Goal: Task Accomplishment & Management: Manage account settings

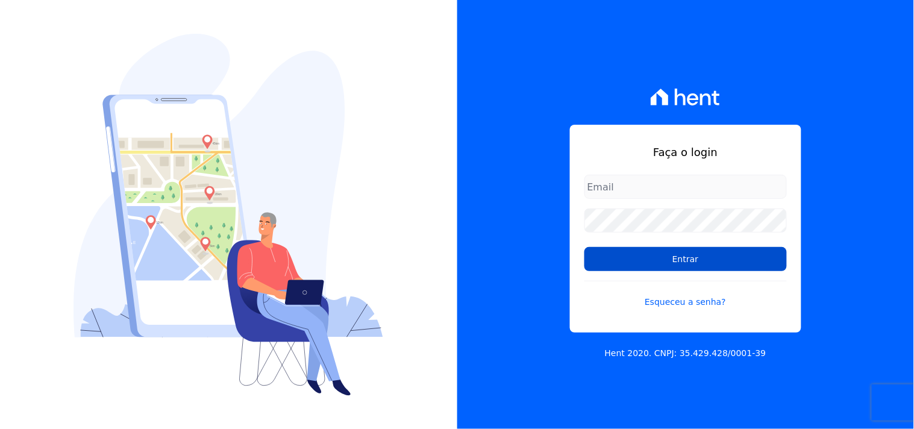
type input "[EMAIL_ADDRESS][DOMAIN_NAME]"
click at [632, 254] on input "Entrar" at bounding box center [685, 259] width 202 height 24
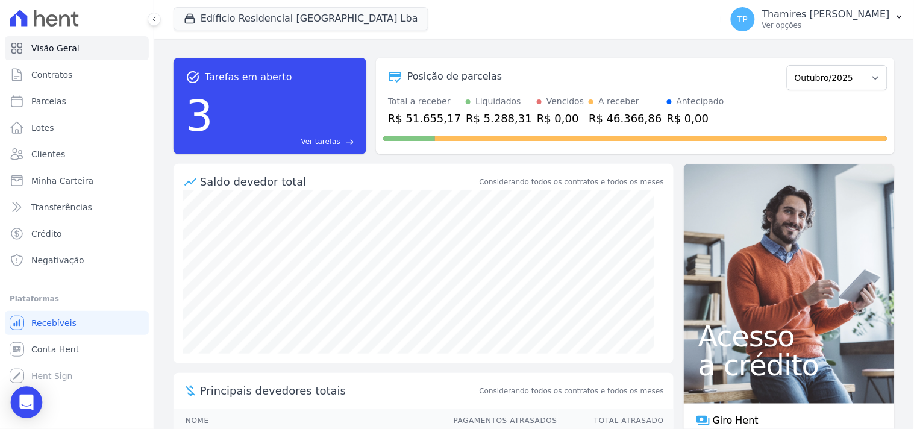
click at [37, 393] on div "Open Intercom Messenger" at bounding box center [27, 403] width 32 height 32
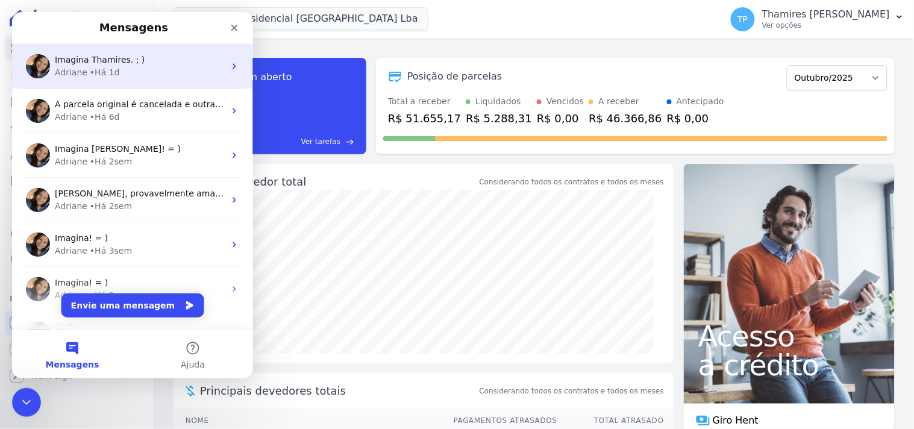
click at [140, 61] on div "Imagina Thamires. ; )" at bounding box center [139, 59] width 170 height 13
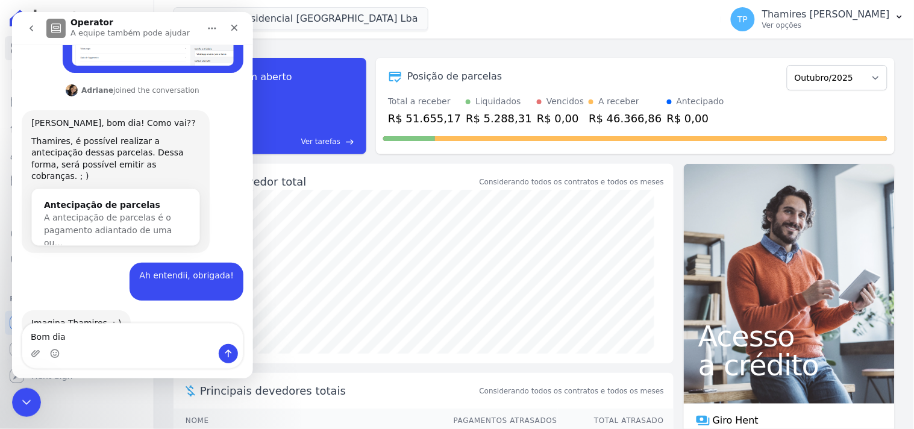
scroll to position [411, 0]
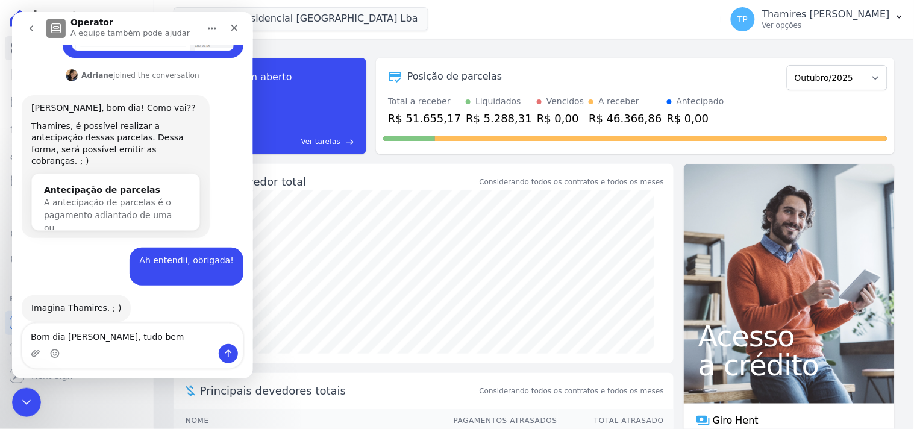
type textarea "Bom dia Adriane, tudo bem?"
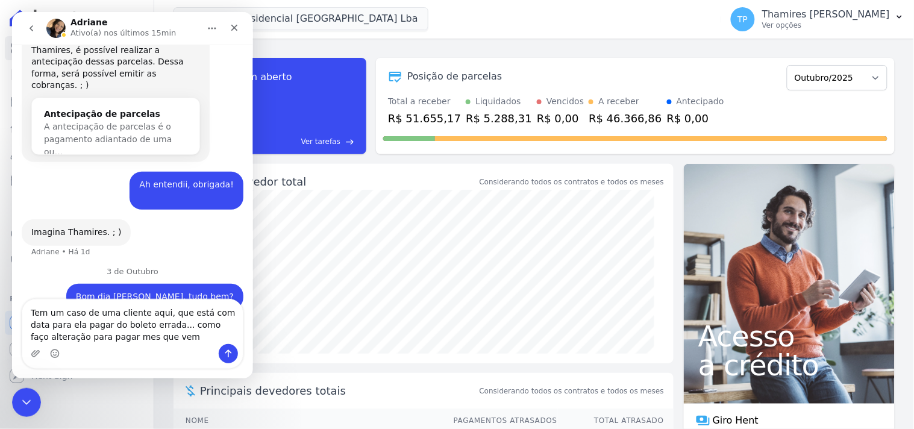
scroll to position [502, 0]
type textarea "Tem um caso de uma cliente aqui, que está com data para ela pagar do boleto err…"
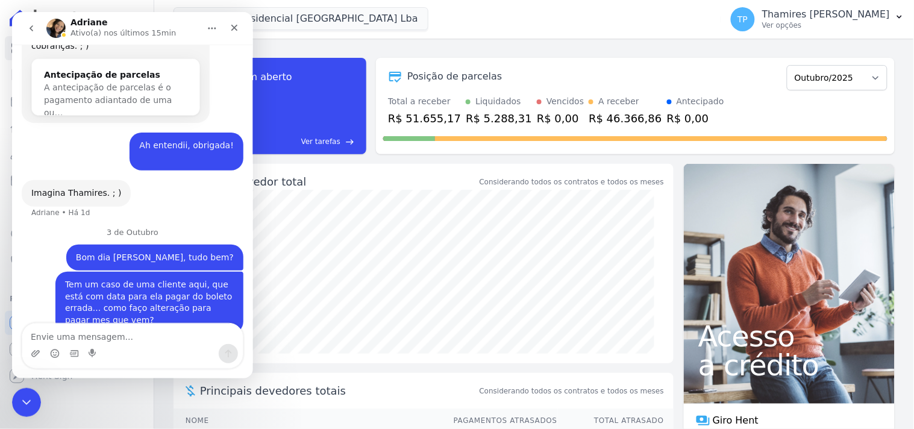
scroll to position [541, 0]
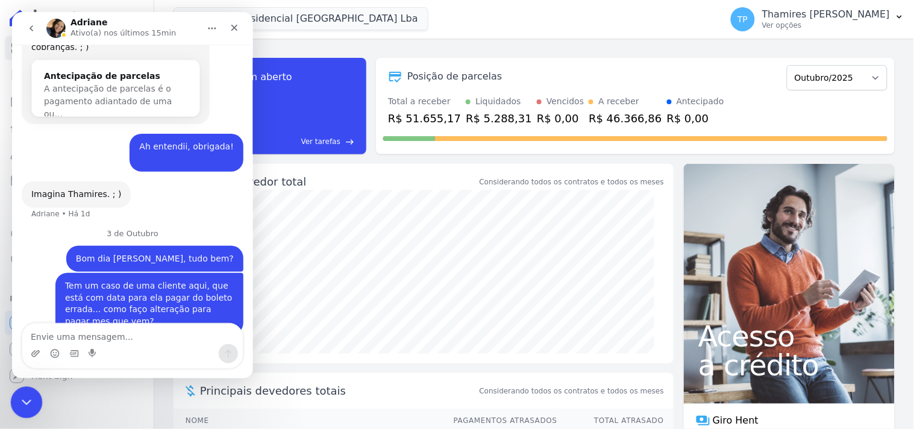
click at [19, 392] on div "Encerramento do Messenger da Intercom" at bounding box center [24, 400] width 29 height 29
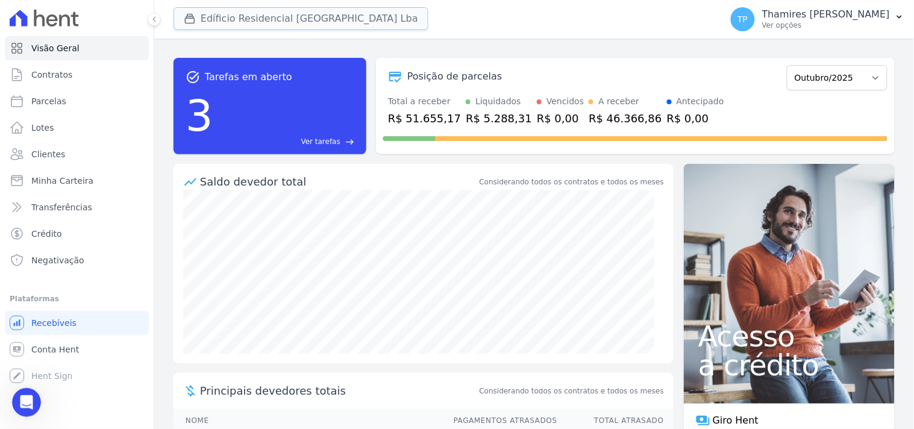
click at [217, 15] on button "Edíficio Residencial Grevílea Park Lba" at bounding box center [300, 18] width 255 height 23
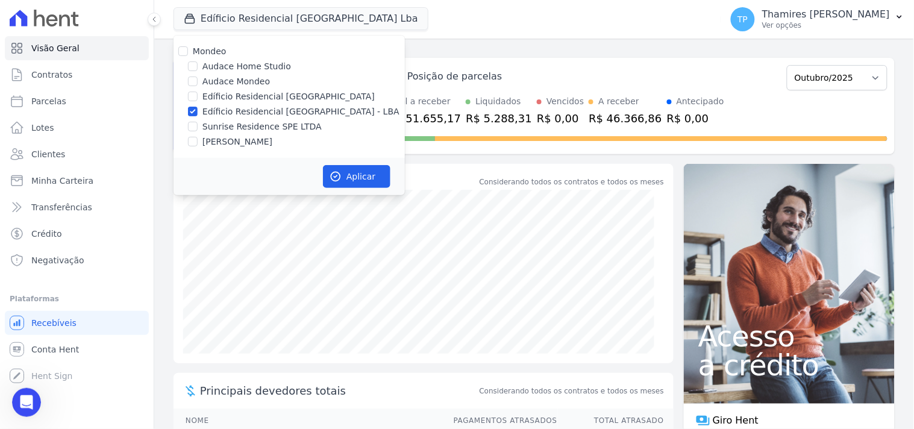
drag, startPoint x: 202, startPoint y: 78, endPoint x: 219, endPoint y: 102, distance: 29.1
click at [203, 78] on label "Audace Mondeo" at bounding box center [235, 81] width 67 height 13
click at [198, 78] on input "Audace Mondeo" at bounding box center [193, 81] width 10 height 10
checkbox input "true"
click at [221, 115] on label "Edíficio Residencial [GEOGRAPHIC_DATA] - LBA" at bounding box center [300, 111] width 197 height 13
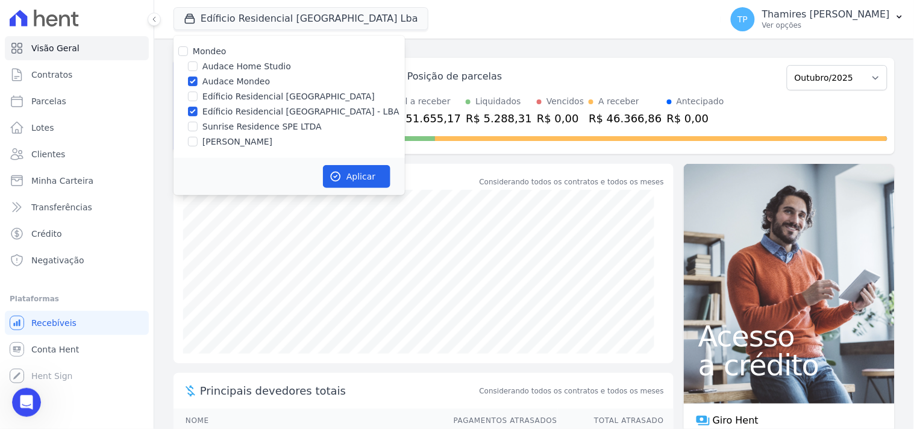
click at [198, 115] on input "Edíficio Residencial [GEOGRAPHIC_DATA] - LBA" at bounding box center [193, 112] width 10 height 10
checkbox input "false"
click at [366, 172] on button "Aplicar" at bounding box center [356, 176] width 67 height 23
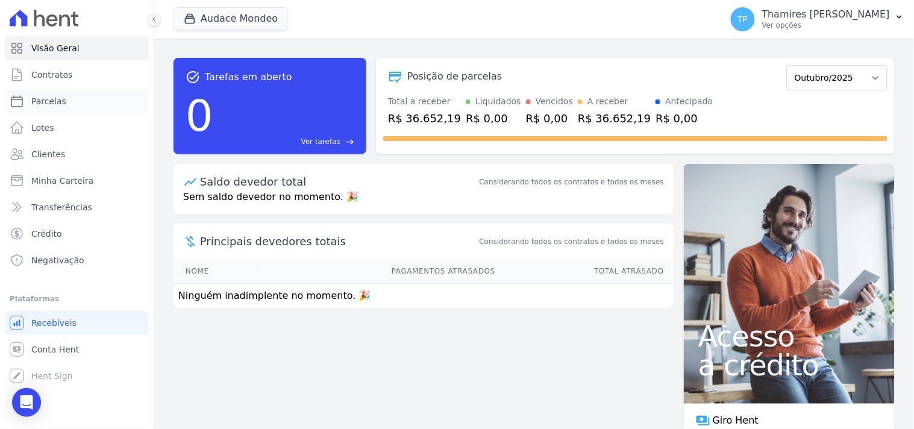
click at [126, 99] on link "Parcelas" at bounding box center [77, 101] width 144 height 24
select select
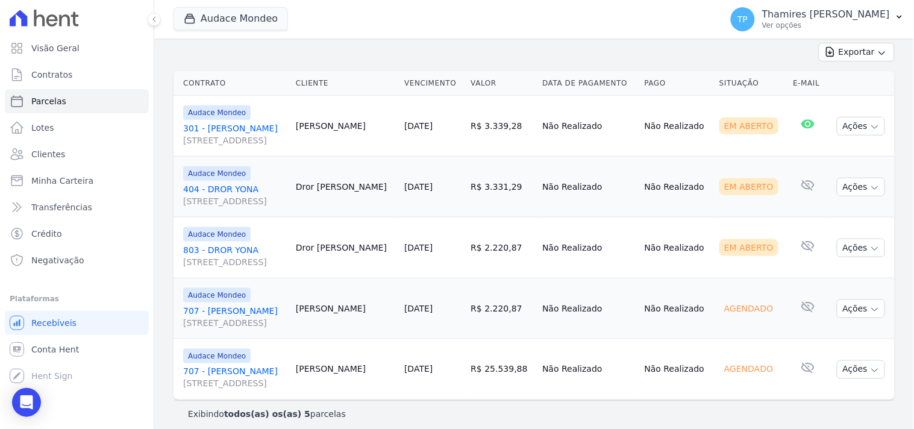
scroll to position [271, 0]
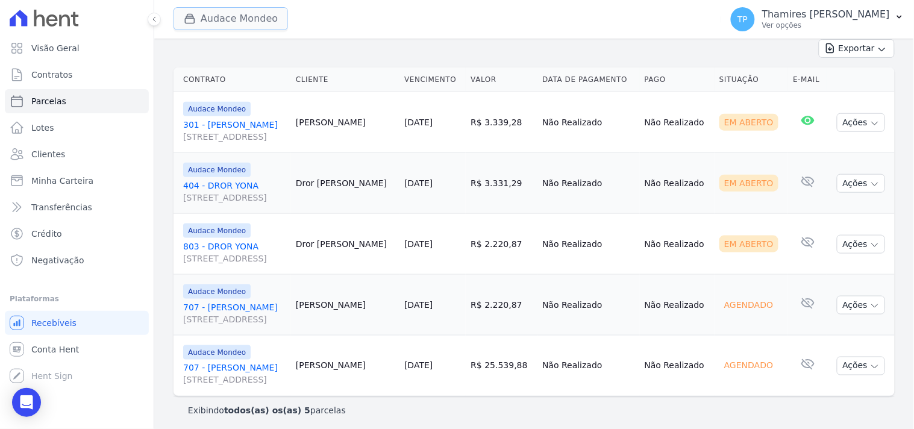
click at [214, 25] on button "Audace Mondeo" at bounding box center [230, 18] width 114 height 23
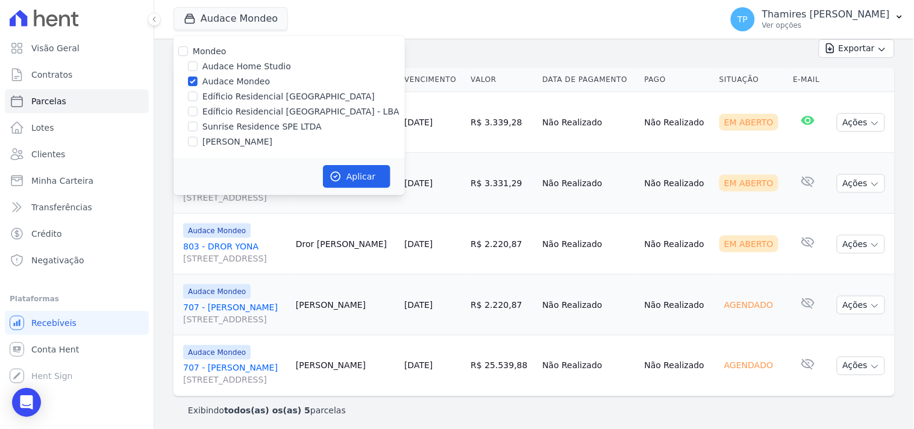
drag, startPoint x: 225, startPoint y: 137, endPoint x: 237, endPoint y: 104, distance: 35.0
click at [226, 137] on label "[PERSON_NAME]" at bounding box center [237, 141] width 70 height 13
click at [198, 137] on input "[PERSON_NAME]" at bounding box center [193, 142] width 10 height 10
checkbox input "true"
click at [237, 83] on label "Audace Mondeo" at bounding box center [235, 81] width 67 height 13
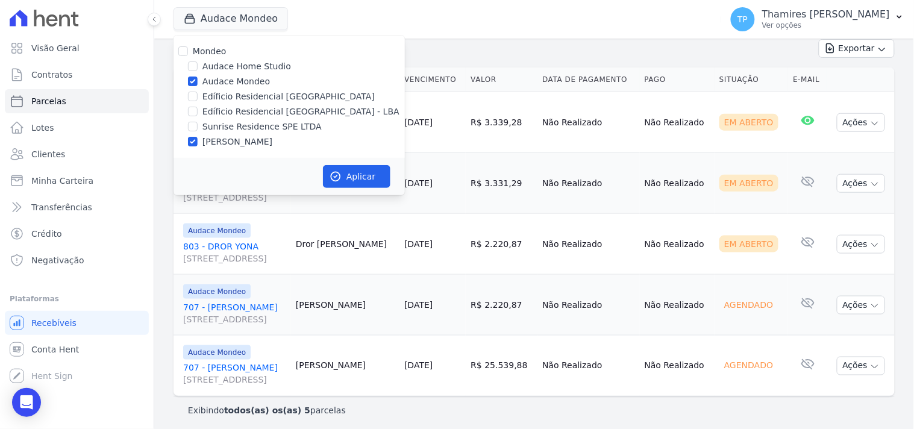
click at [198, 83] on input "Audace Mondeo" at bounding box center [193, 81] width 10 height 10
checkbox input "false"
drag, startPoint x: 360, startPoint y: 190, endPoint x: 358, endPoint y: 169, distance: 21.1
click at [360, 184] on div "Aplicar" at bounding box center [288, 176] width 231 height 37
click at [358, 169] on button "Aplicar" at bounding box center [356, 176] width 67 height 23
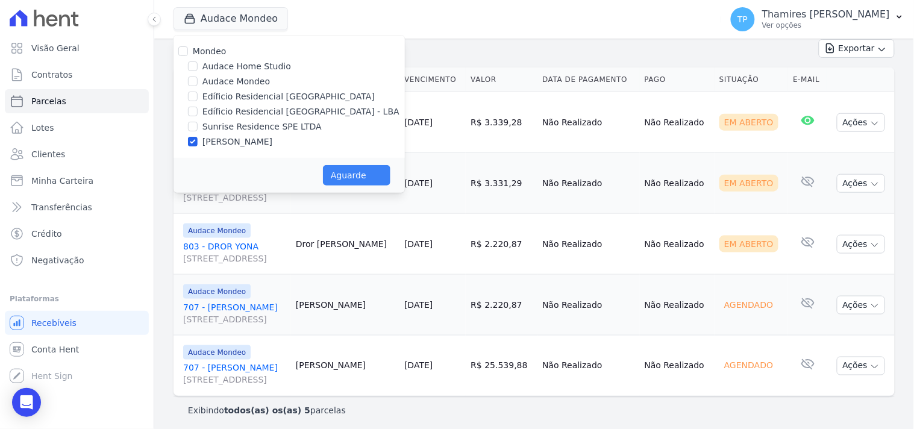
select select
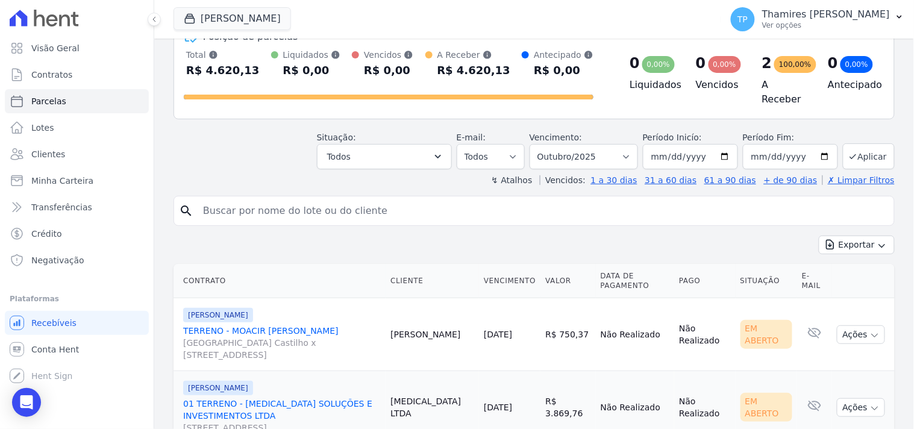
scroll to position [122, 0]
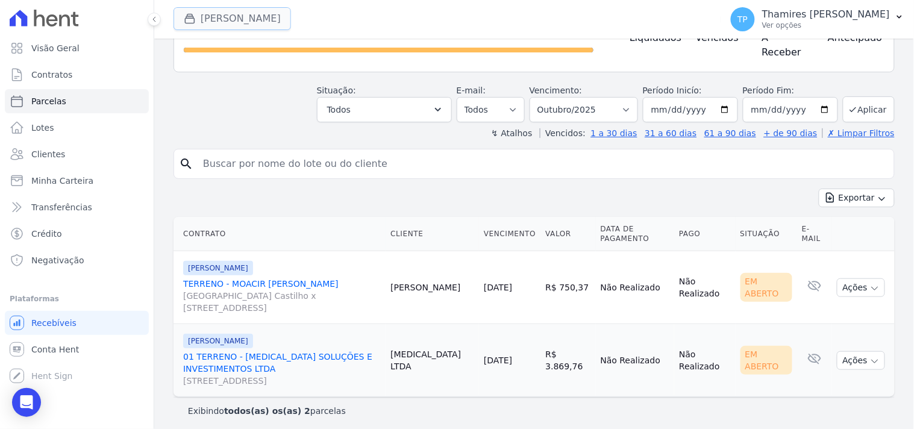
click at [250, 24] on button "Terreno De Goioerê" at bounding box center [231, 18] width 117 height 23
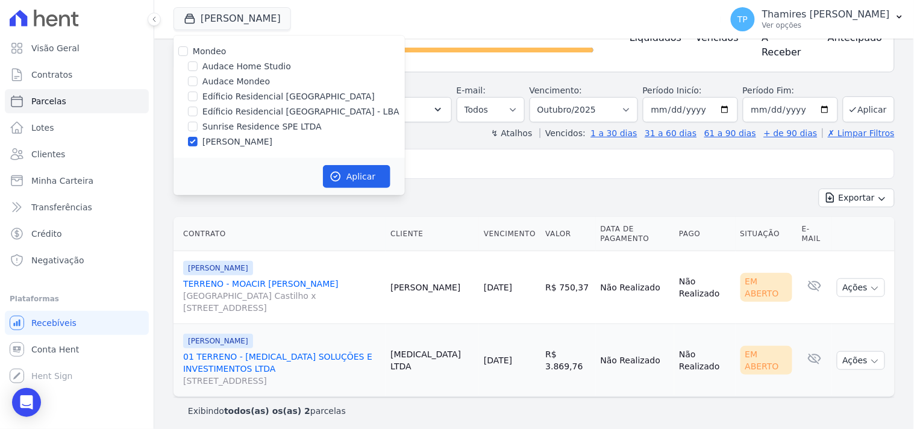
click at [249, 113] on label "Edíficio Residencial [GEOGRAPHIC_DATA] - LBA" at bounding box center [300, 111] width 197 height 13
click at [198, 113] on input "Edíficio Residencial [GEOGRAPHIC_DATA] - LBA" at bounding box center [193, 112] width 10 height 10
checkbox input "true"
click at [243, 139] on label "[PERSON_NAME]" at bounding box center [237, 141] width 70 height 13
click at [198, 139] on input "[PERSON_NAME]" at bounding box center [193, 142] width 10 height 10
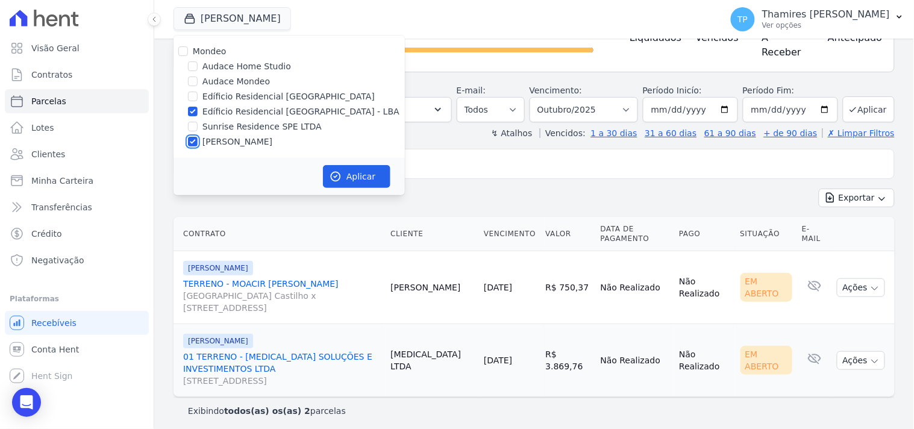
checkbox input "false"
click at [332, 170] on icon "button" at bounding box center [335, 176] width 12 height 12
select select
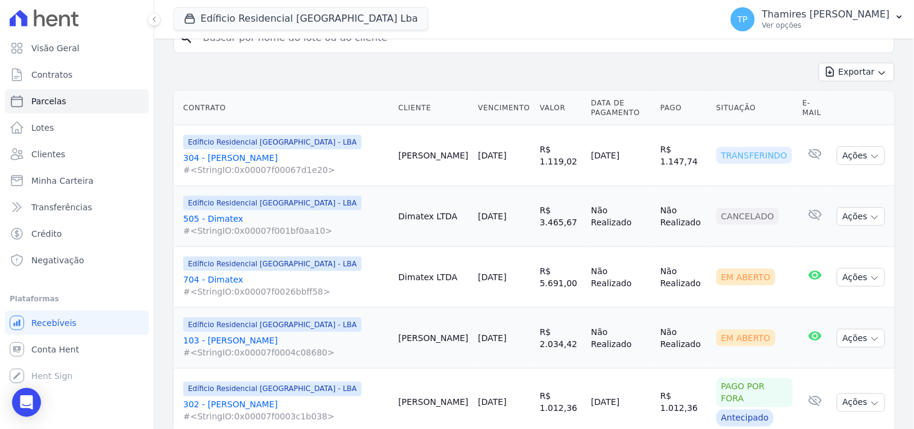
scroll to position [267, 0]
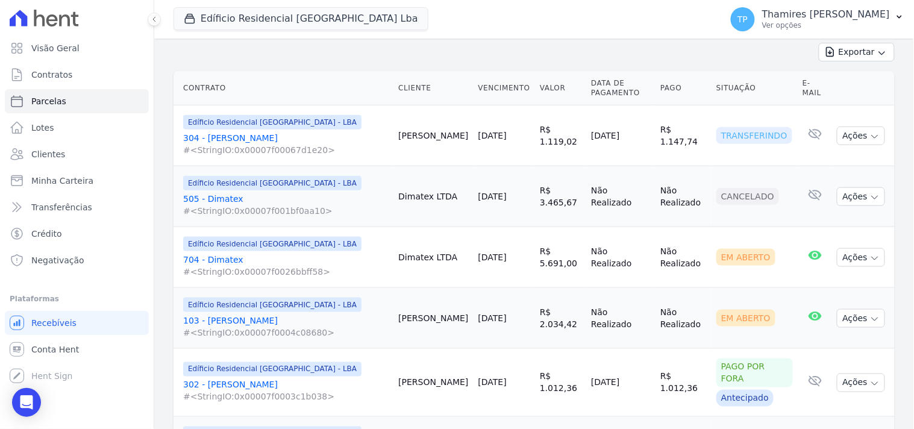
drag, startPoint x: 572, startPoint y: 131, endPoint x: 637, endPoint y: 134, distance: 64.5
click at [637, 134] on tr "Edíficio Residencial Grevílea Park - LBA 304 - Carla Moreira #<StringIO:0x00007…" at bounding box center [533, 135] width 721 height 61
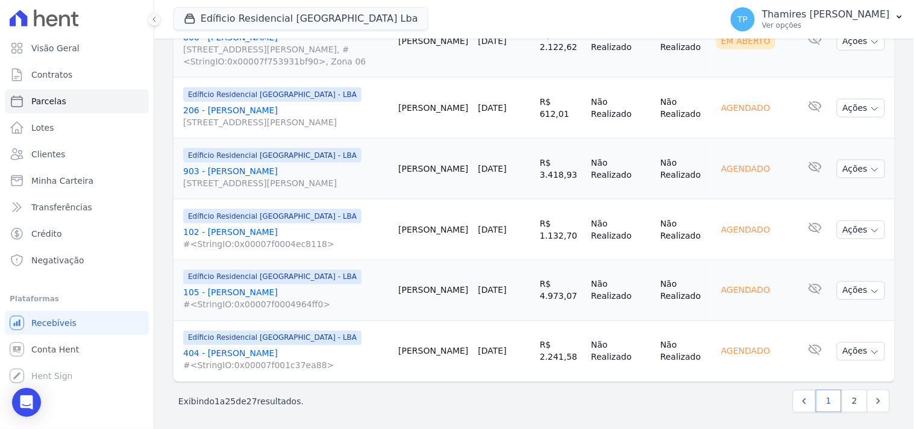
scroll to position [1540, 0]
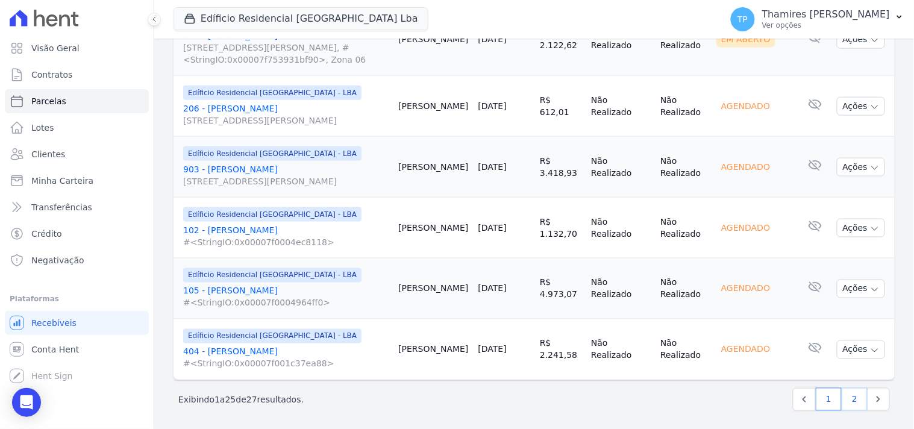
click at [853, 394] on link "2" at bounding box center [854, 399] width 26 height 23
select select
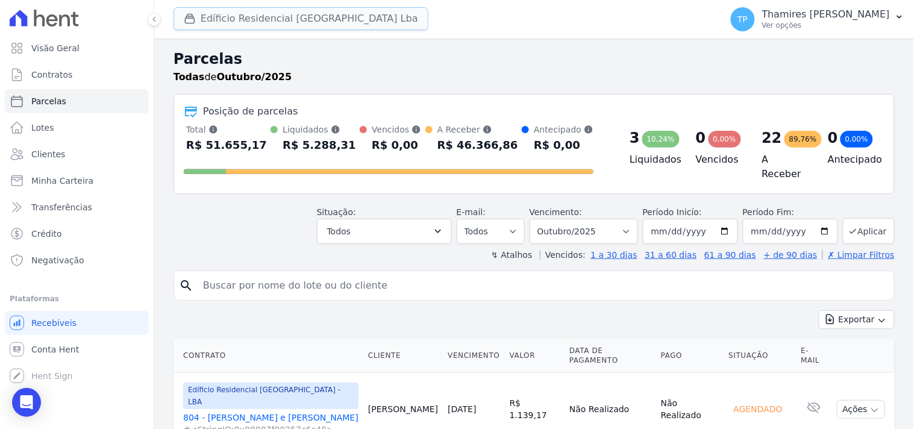
click at [255, 16] on button "Edíficio Residencial Grevílea Park Lba" at bounding box center [300, 18] width 255 height 23
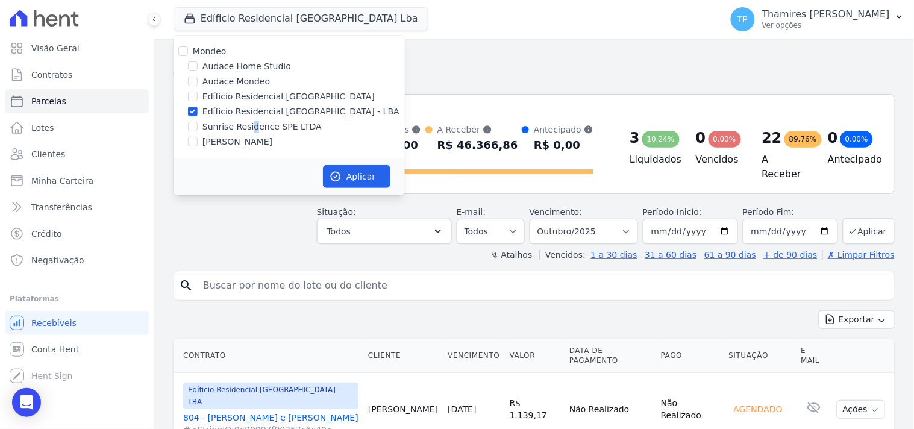
click at [249, 121] on label "Sunrise Residence SPE LTDA" at bounding box center [261, 126] width 119 height 13
click at [272, 107] on label "Edíficio Residencial [GEOGRAPHIC_DATA] - LBA" at bounding box center [300, 111] width 197 height 13
click at [198, 107] on input "Edíficio Residencial [GEOGRAPHIC_DATA] - LBA" at bounding box center [193, 112] width 10 height 10
checkbox input "false"
click at [266, 123] on label "Sunrise Residence SPE LTDA" at bounding box center [261, 126] width 119 height 13
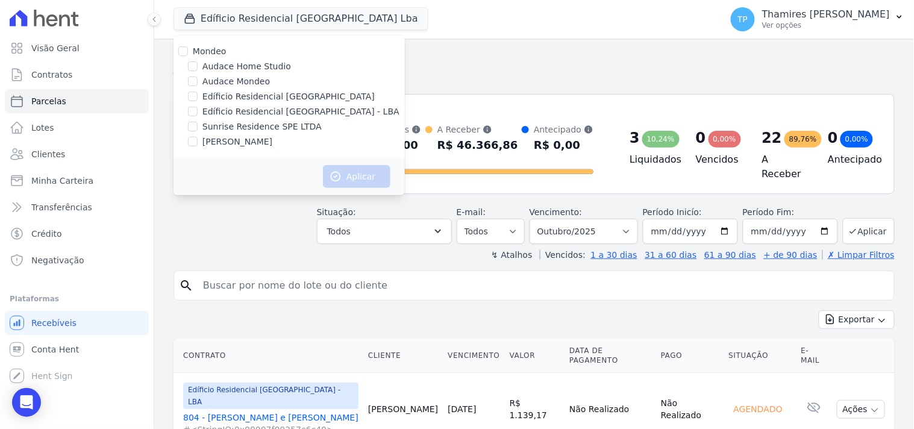
click at [198, 123] on input "Sunrise Residence SPE LTDA" at bounding box center [193, 127] width 10 height 10
checkbox input "true"
click at [363, 172] on button "Aplicar" at bounding box center [356, 176] width 67 height 23
select select
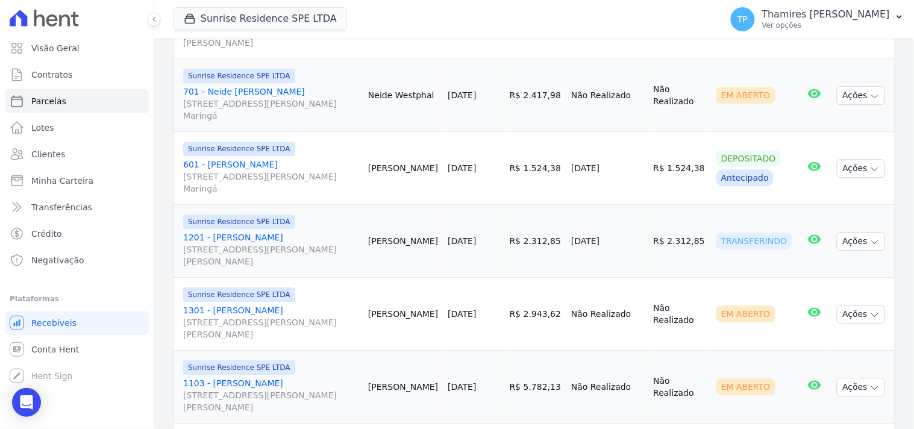
scroll to position [870, 0]
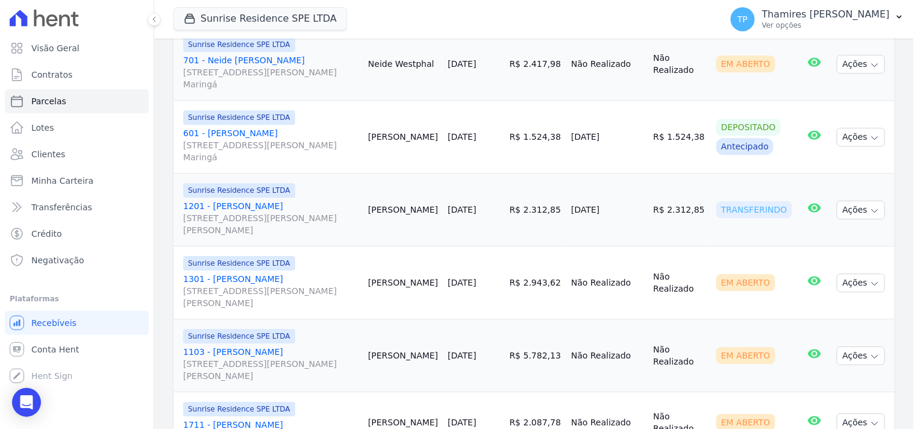
drag, startPoint x: 568, startPoint y: 188, endPoint x: 635, endPoint y: 185, distance: 66.9
click at [635, 185] on tr "Sunrise Residence SPE LTDA 1201 - João Victor da Silva Tavares Rua Anacleto Lui…" at bounding box center [533, 209] width 721 height 73
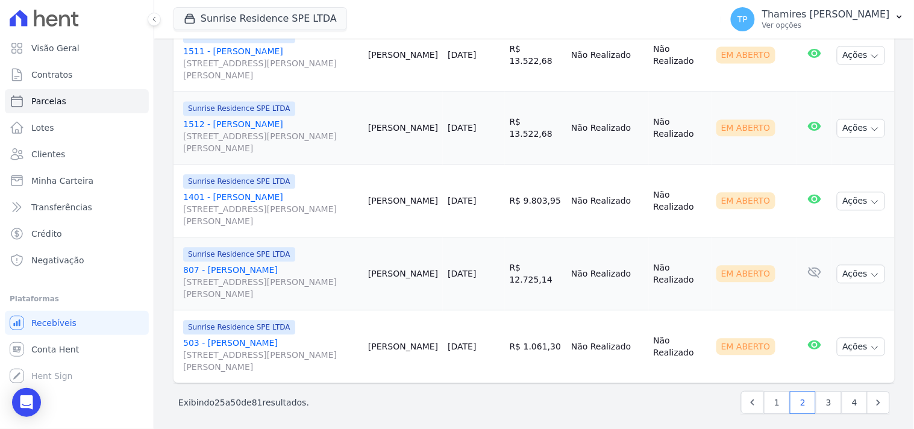
scroll to position [1814, 0]
click at [815, 393] on link "3" at bounding box center [828, 401] width 26 height 23
select select
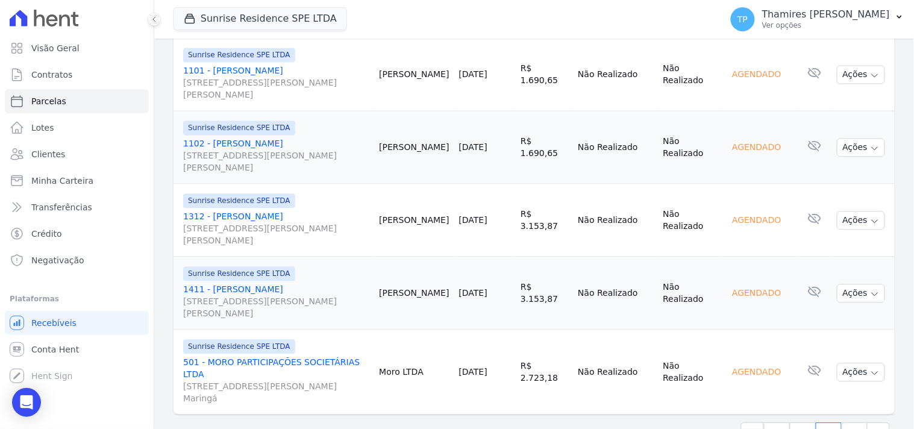
scroll to position [1814, 0]
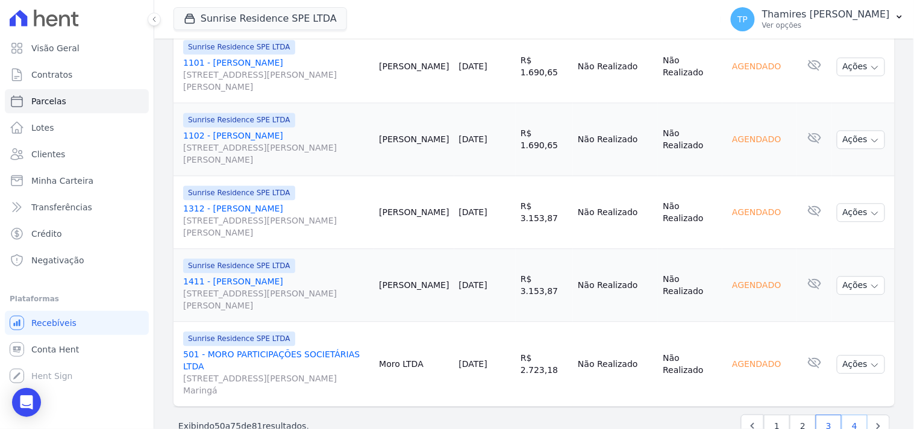
click at [850, 414] on link "4" at bounding box center [854, 425] width 26 height 23
select select
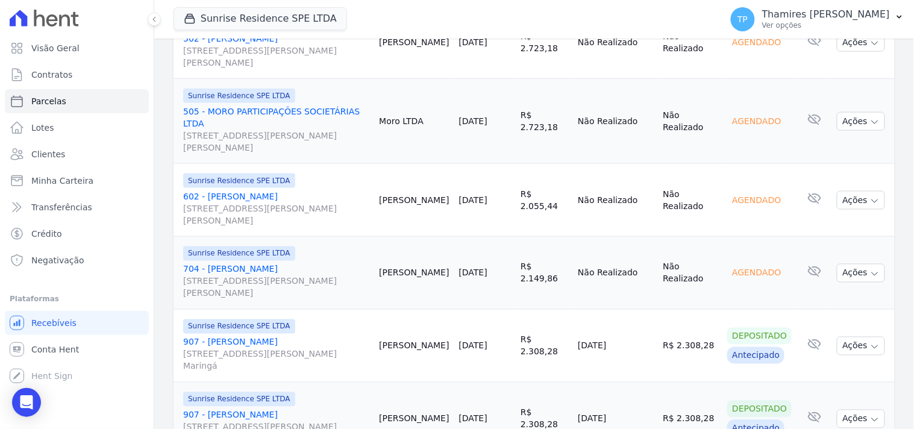
scroll to position [429, 0]
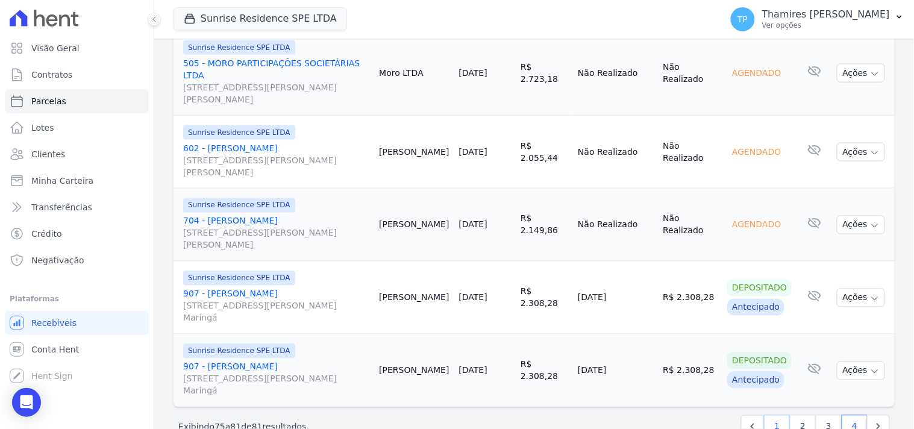
click at [767, 415] on link "1" at bounding box center [777, 426] width 26 height 23
select select
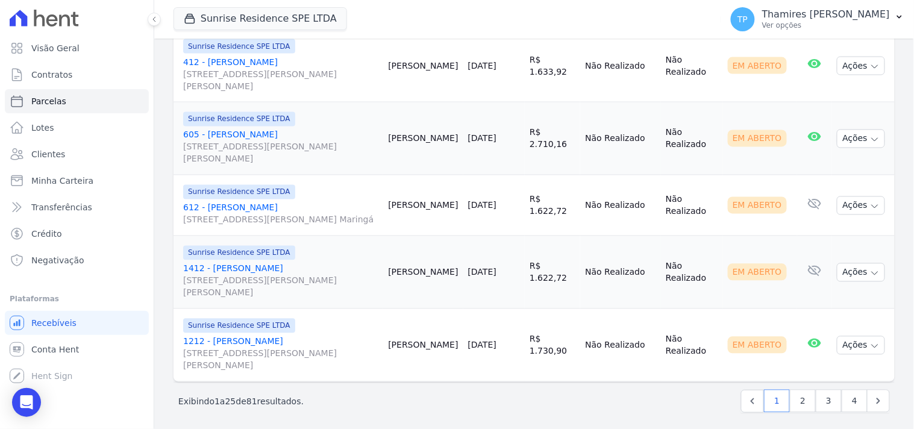
scroll to position [1706, 0]
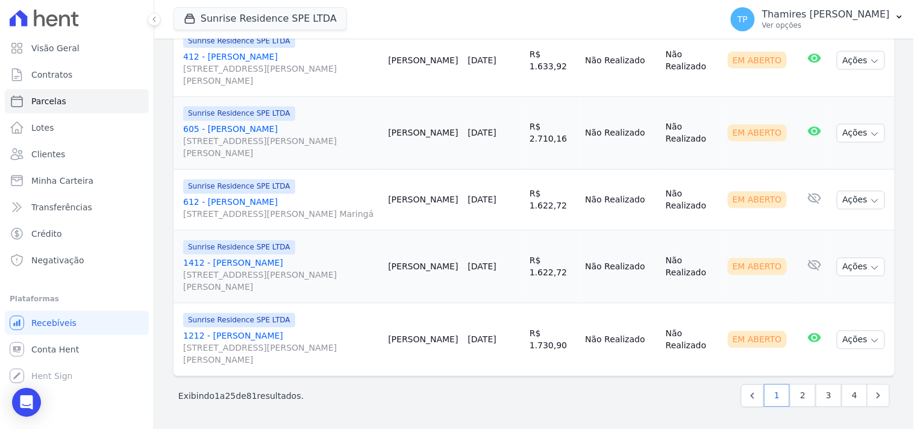
click at [801, 407] on div "Próximo › Exibindo 1 a 25 de 81 resultados. 1 2 3 4" at bounding box center [533, 395] width 721 height 38
click at [801, 404] on link "2" at bounding box center [802, 395] width 26 height 23
select select
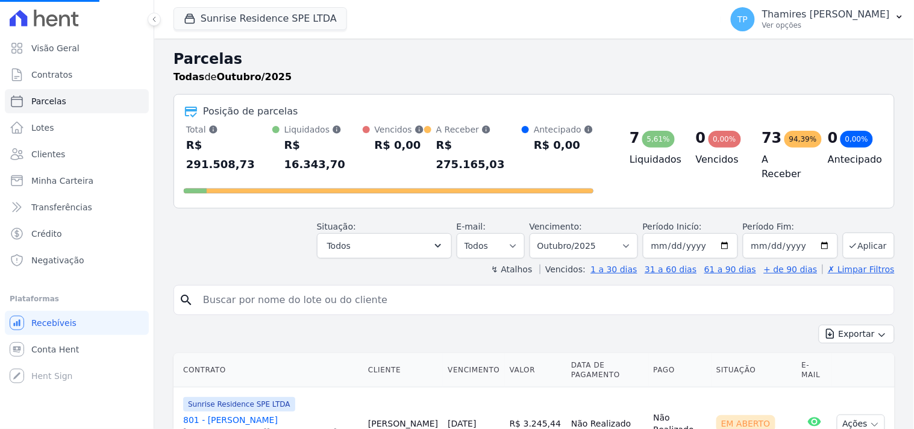
select select
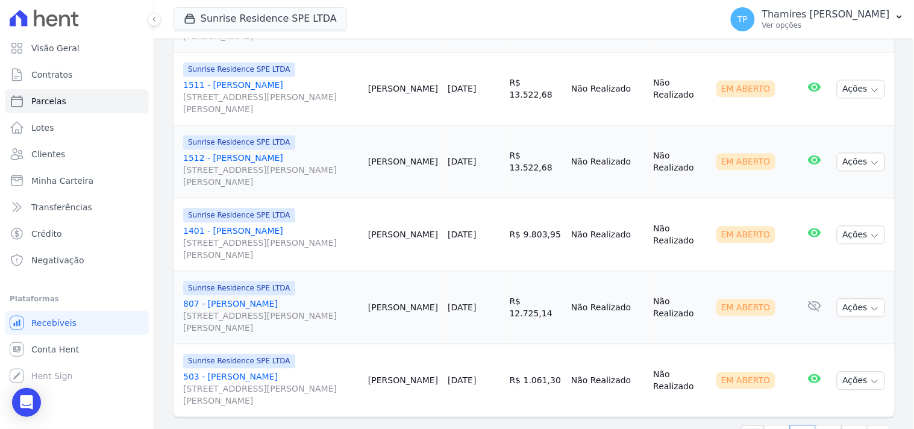
scroll to position [1814, 0]
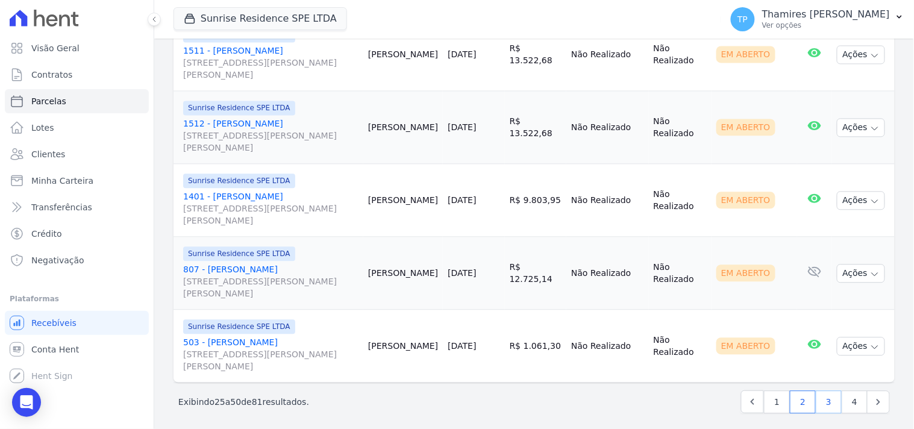
click at [815, 395] on link "3" at bounding box center [828, 401] width 26 height 23
select select
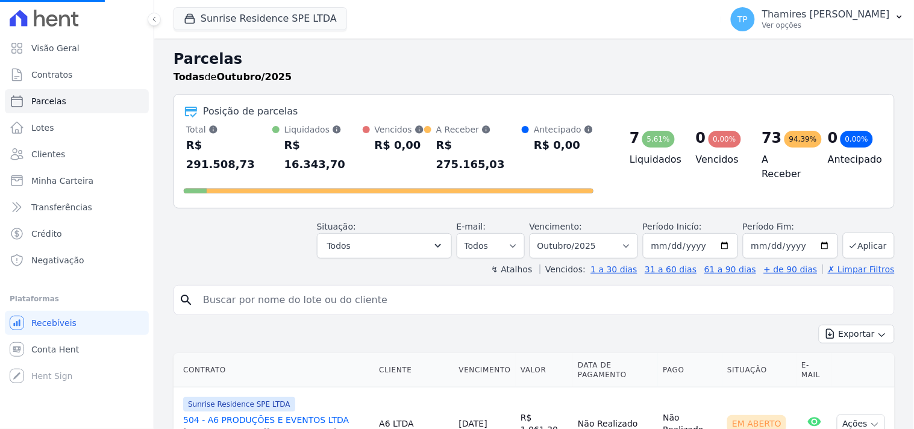
select select
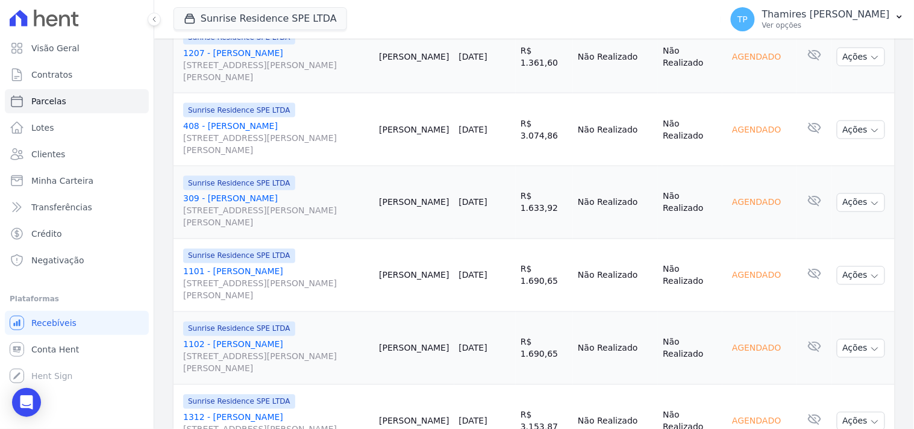
scroll to position [1814, 0]
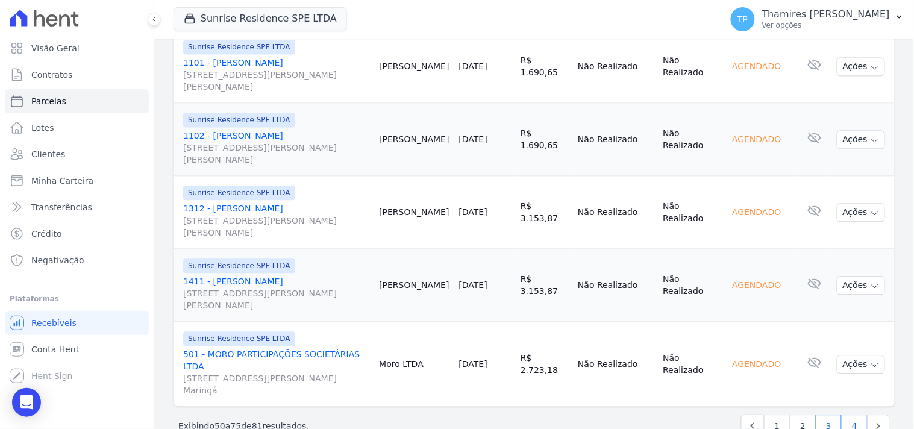
click at [841, 414] on link "4" at bounding box center [854, 425] width 26 height 23
select select
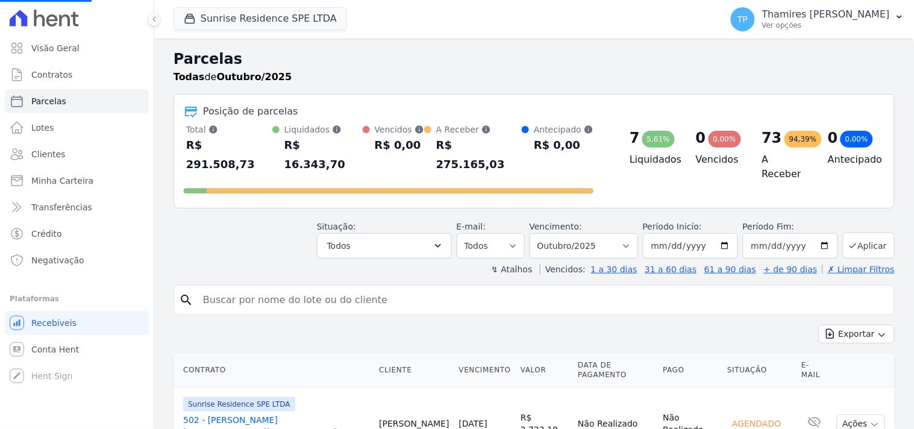
select select
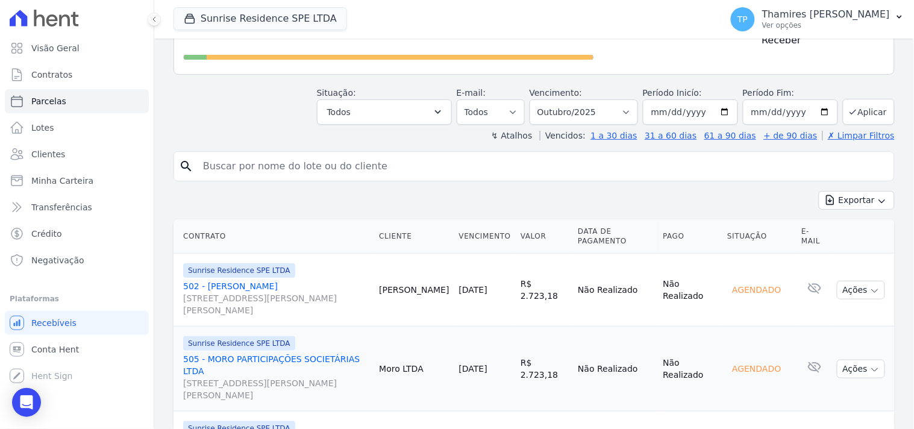
scroll to position [429, 0]
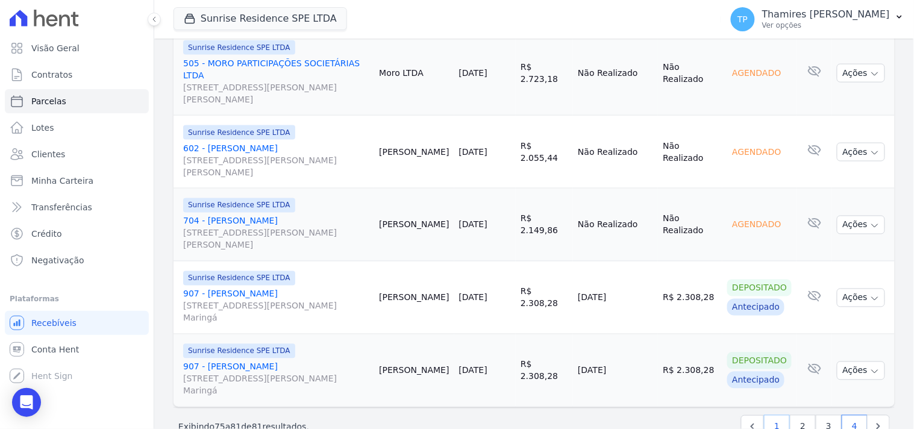
click at [765, 415] on link "1" at bounding box center [777, 426] width 26 height 23
select select
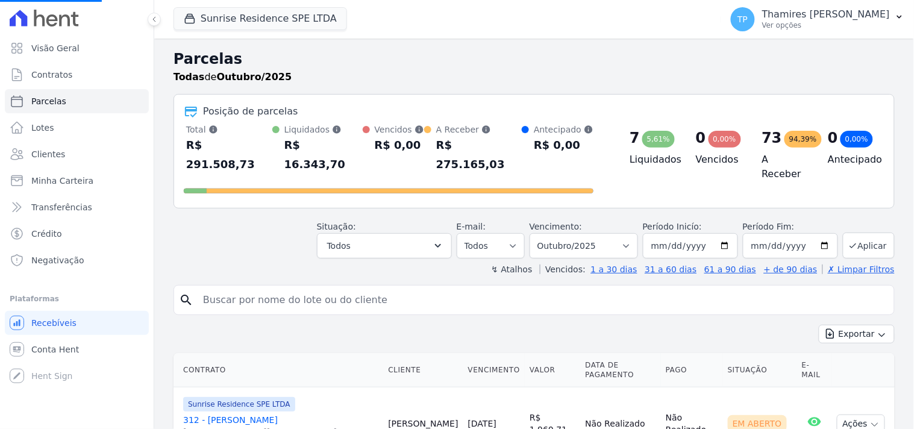
select select
drag, startPoint x: 302, startPoint y: 4, endPoint x: 300, endPoint y: 10, distance: 6.5
click at [301, 7] on div "Sunrise Residence SPE LTDA Mondeo Audace Home Studio Audace Mondeo Edíficio Res…" at bounding box center [444, 19] width 543 height 40
click at [301, 10] on button "Sunrise Residence SPE LTDA" at bounding box center [259, 18] width 173 height 23
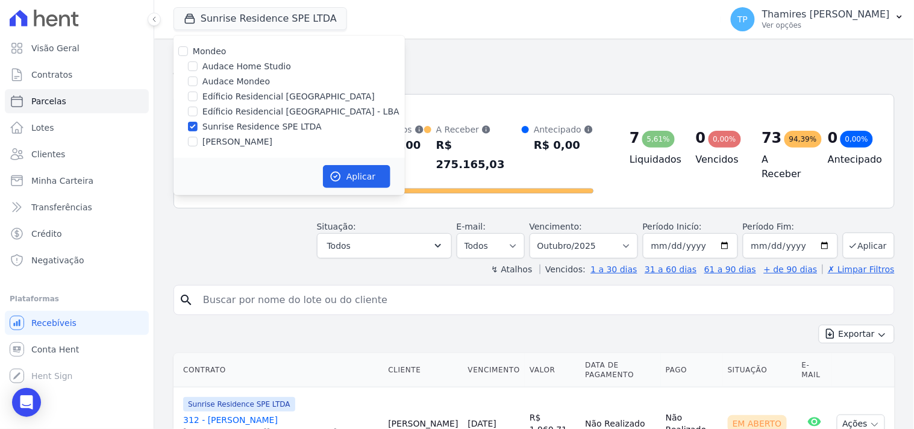
click at [237, 77] on label "Audace Mondeo" at bounding box center [235, 81] width 67 height 13
click at [198, 77] on input "Audace Mondeo" at bounding box center [193, 81] width 10 height 10
click at [237, 77] on label "Audace Mondeo" at bounding box center [235, 81] width 67 height 13
click at [198, 77] on input "Audace Mondeo" at bounding box center [193, 81] width 10 height 10
checkbox input "false"
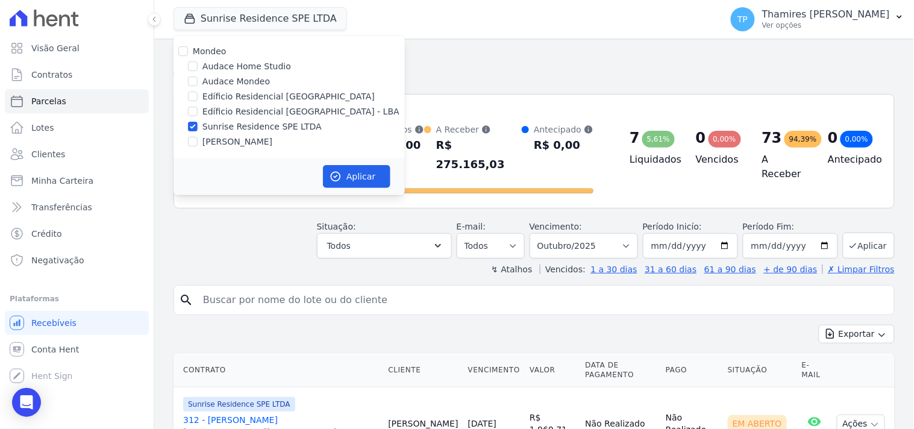
click at [240, 126] on label "Sunrise Residence SPE LTDA" at bounding box center [261, 126] width 119 height 13
click at [198, 126] on input "Sunrise Residence SPE LTDA" at bounding box center [193, 127] width 10 height 10
checkbox input "false"
click at [234, 141] on label "[PERSON_NAME]" at bounding box center [237, 141] width 70 height 13
click at [198, 141] on input "[PERSON_NAME]" at bounding box center [193, 142] width 10 height 10
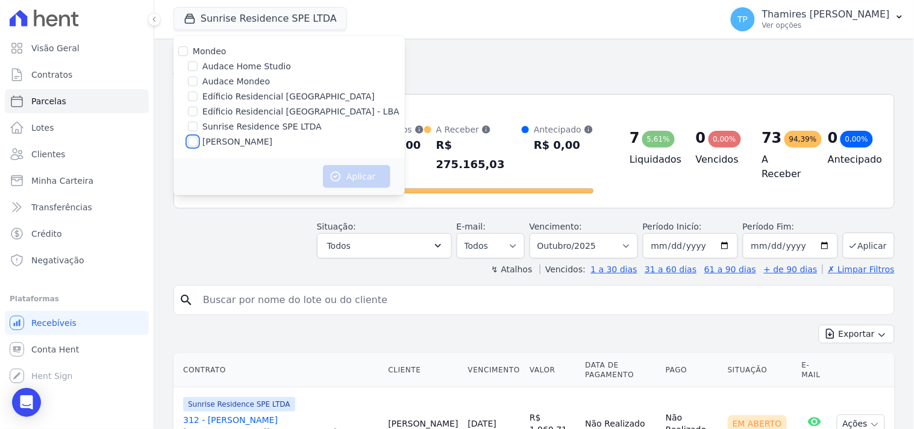
checkbox input "true"
click at [371, 176] on button "Aplicar" at bounding box center [356, 176] width 67 height 23
select select
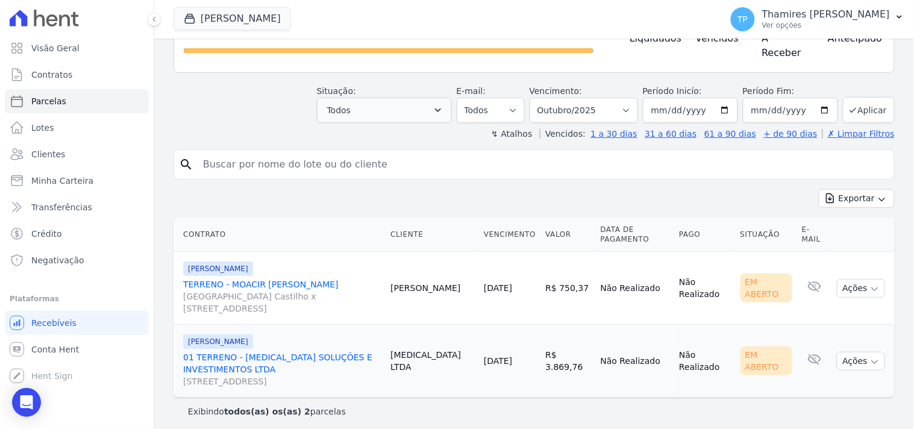
scroll to position [122, 0]
click at [79, 41] on link "Visão Geral" at bounding box center [77, 48] width 144 height 24
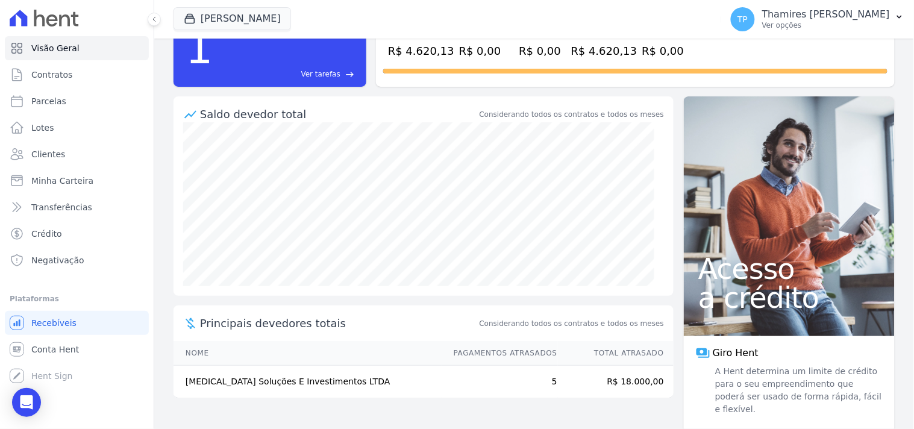
scroll to position [71, 0]
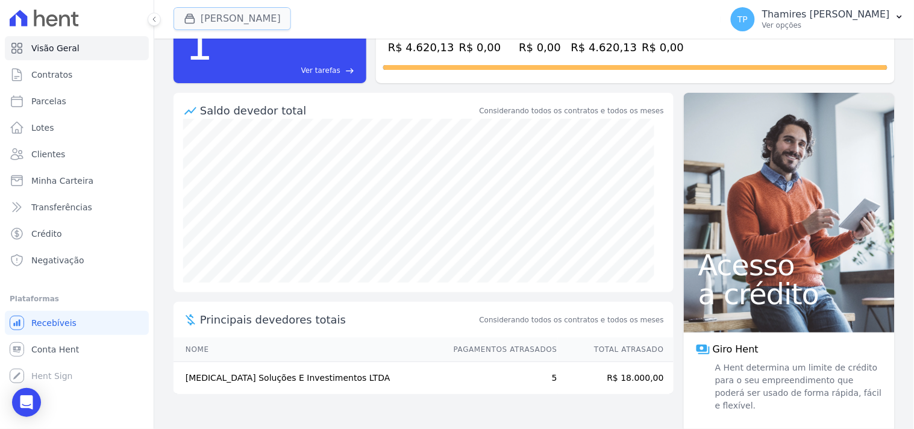
click at [254, 17] on button "Terreno De Goioerê" at bounding box center [231, 18] width 117 height 23
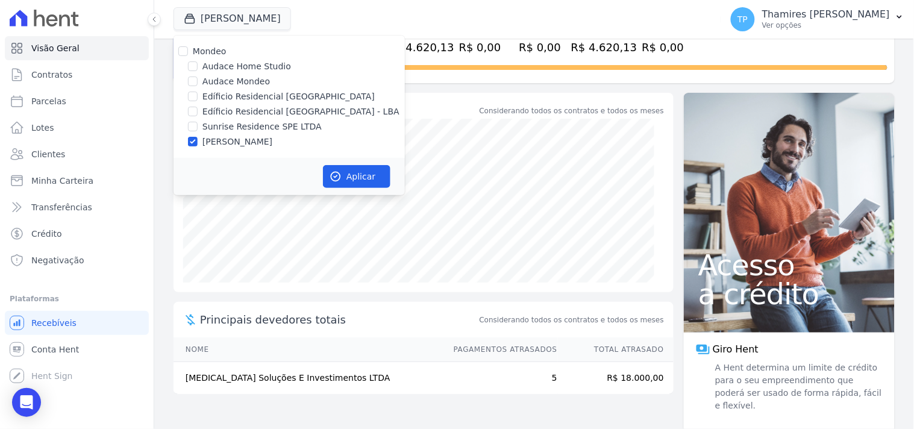
click at [252, 109] on label "Edíficio Residencial [GEOGRAPHIC_DATA] - LBA" at bounding box center [300, 111] width 197 height 13
click at [198, 109] on input "Edíficio Residencial [GEOGRAPHIC_DATA] - LBA" at bounding box center [193, 112] width 10 height 10
checkbox input "true"
click at [238, 142] on label "[PERSON_NAME]" at bounding box center [237, 141] width 70 height 13
click at [198, 142] on input "[PERSON_NAME]" at bounding box center [193, 142] width 10 height 10
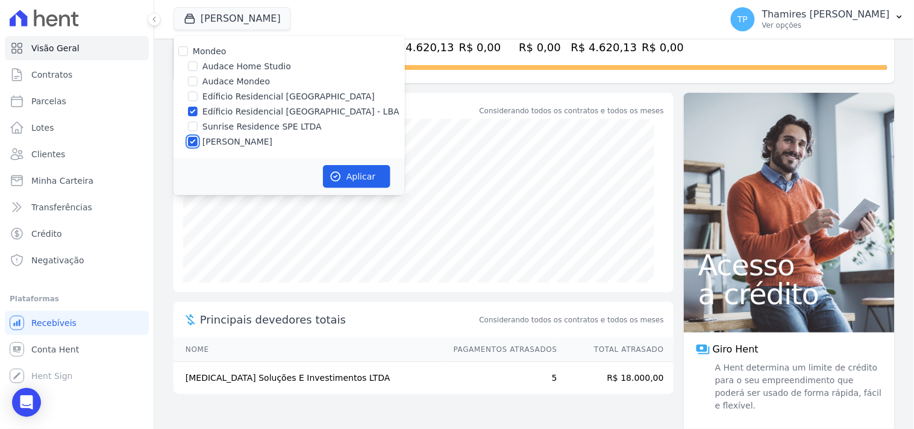
checkbox input "false"
click at [345, 179] on button "Aplicar" at bounding box center [356, 176] width 67 height 23
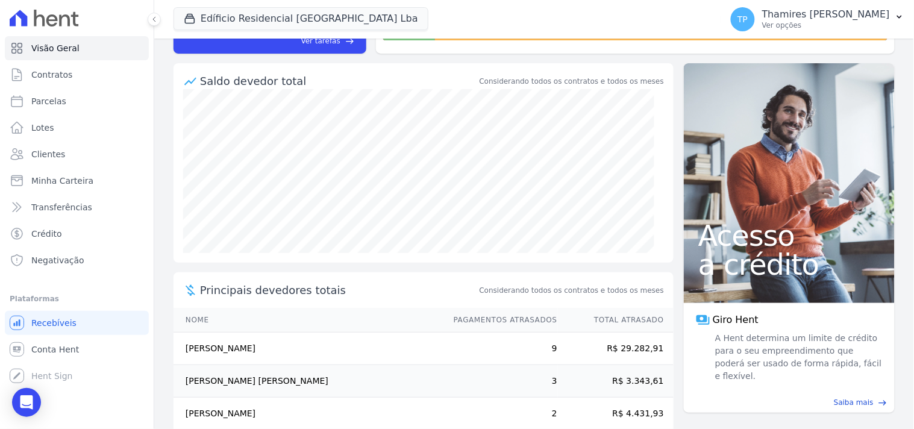
scroll to position [185, 0]
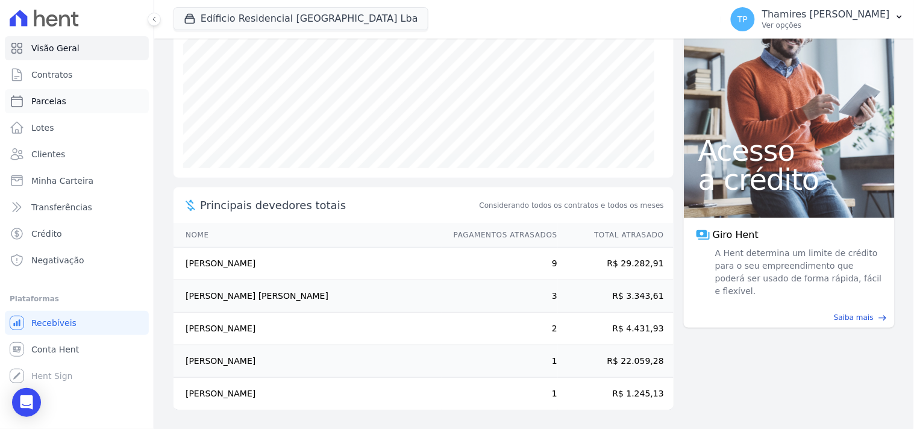
click at [125, 92] on link "Parcelas" at bounding box center [77, 101] width 144 height 24
select select
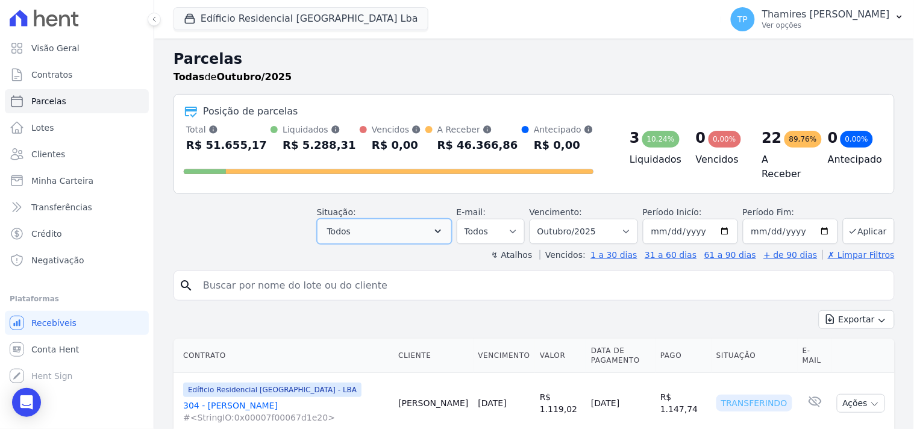
click at [379, 223] on button "Todos" at bounding box center [384, 231] width 135 height 25
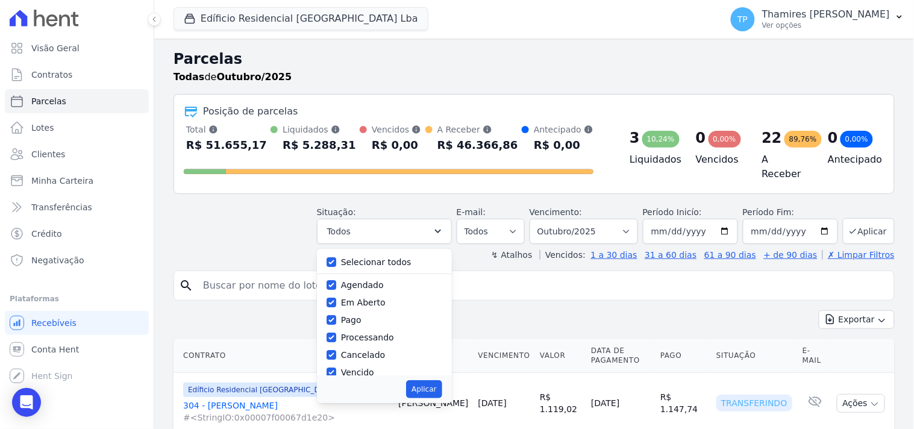
click at [377, 257] on label "Selecionar todos" at bounding box center [376, 262] width 70 height 10
click at [336, 257] on input "Selecionar todos" at bounding box center [331, 262] width 10 height 10
checkbox input "false"
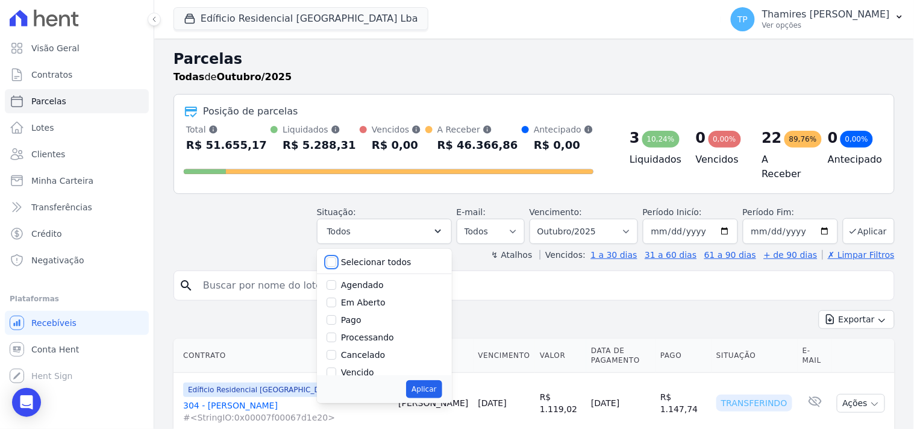
checkbox input "false"
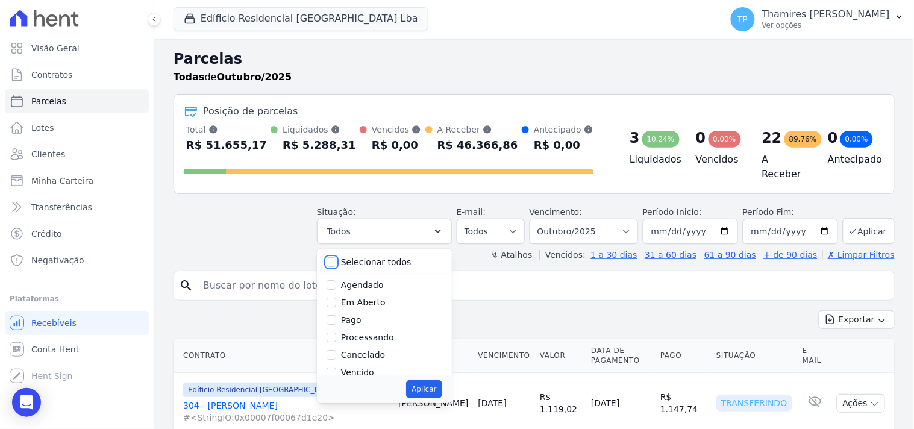
checkbox input "false"
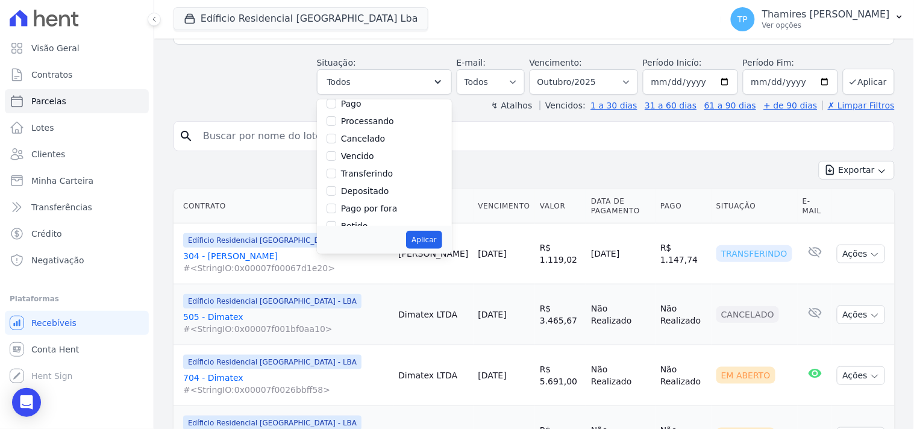
scroll to position [67, 0]
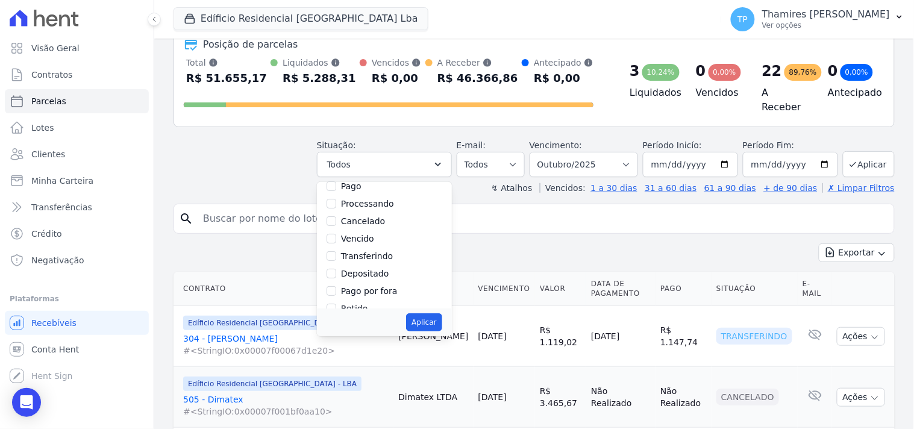
click at [370, 234] on label "Vencido" at bounding box center [357, 239] width 33 height 10
click at [336, 234] on input "Vencido" at bounding box center [331, 239] width 10 height 10
checkbox input "true"
click at [441, 316] on button "Aplicar" at bounding box center [424, 322] width 36 height 18
select select "overdue"
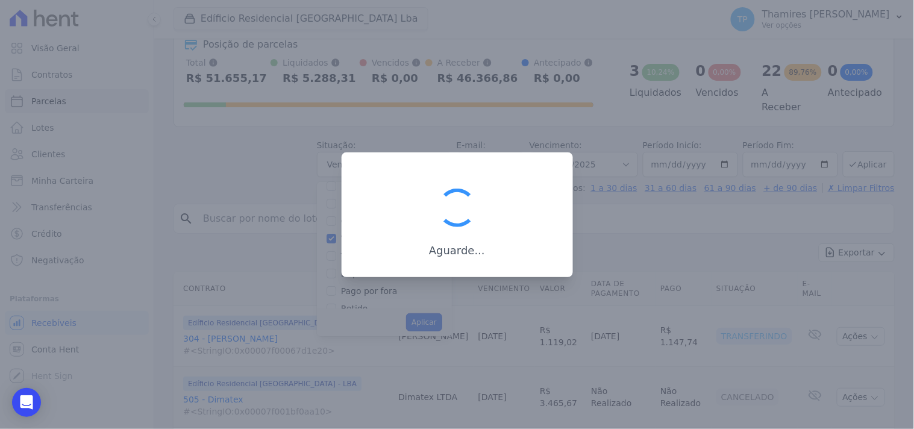
scroll to position [23, 0]
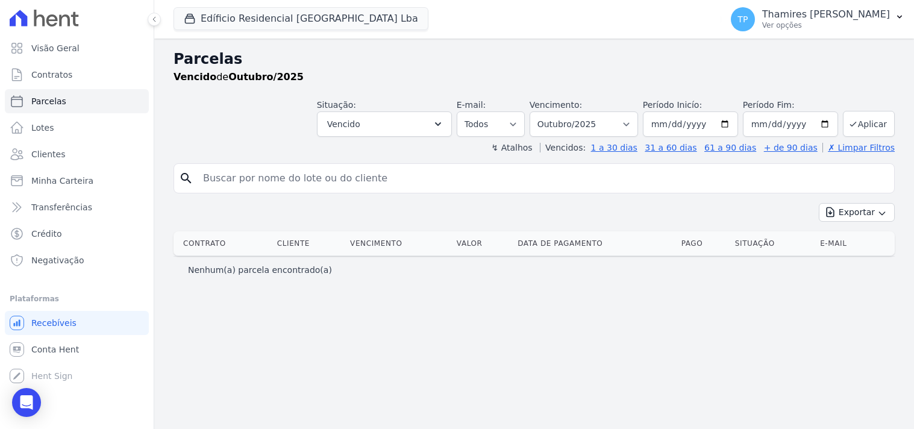
select select
click at [573, 124] on select "Filtrar por período ──────── Todos os meses Junho/2023 Julho/2023 Agosto/2023 S…" at bounding box center [583, 123] width 108 height 25
select select "all"
click at [547, 111] on select "Filtrar por período ──────── Todos os meses Junho/2023 Julho/2023 Agosto/2023 S…" at bounding box center [583, 123] width 108 height 25
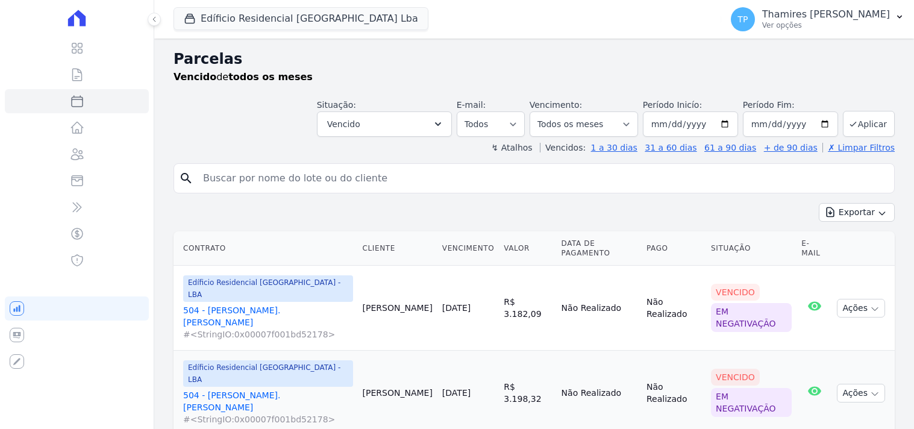
select select
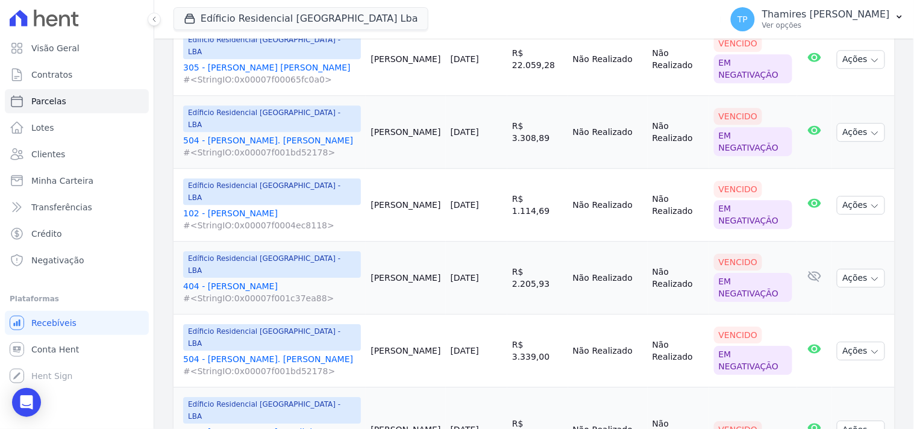
scroll to position [838, 0]
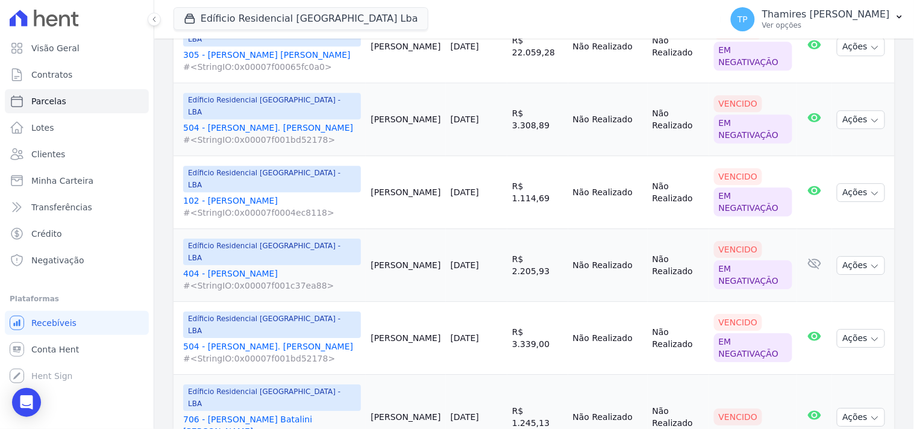
click at [290, 413] on link "706 - André Luiz Batalini Paulino #<StringIO:0x00007f0025d2c4f0>" at bounding box center [272, 431] width 178 height 36
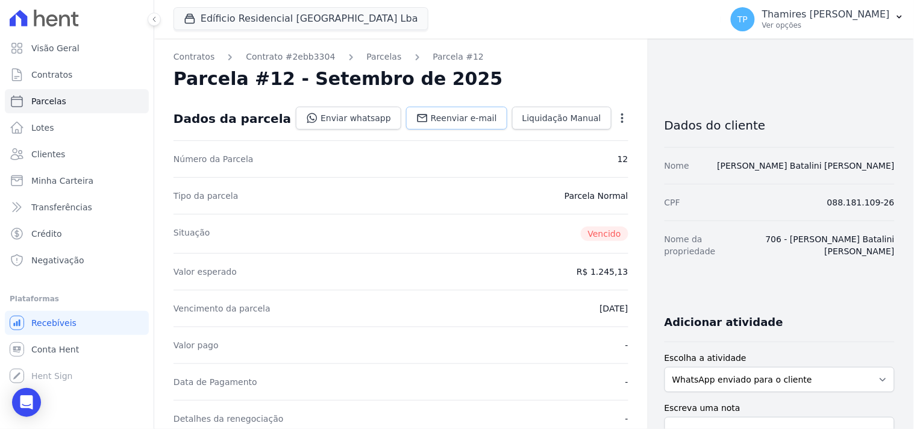
click at [431, 117] on span "Reenviar e-mail" at bounding box center [464, 118] width 66 height 12
click at [344, 117] on link "Enviar whatsapp" at bounding box center [348, 118] width 105 height 23
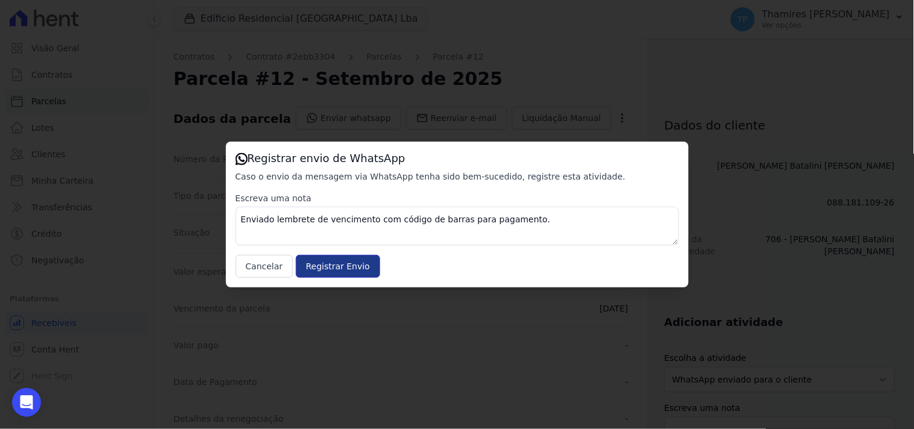
click at [338, 264] on input "Registrar Envio" at bounding box center [338, 266] width 84 height 23
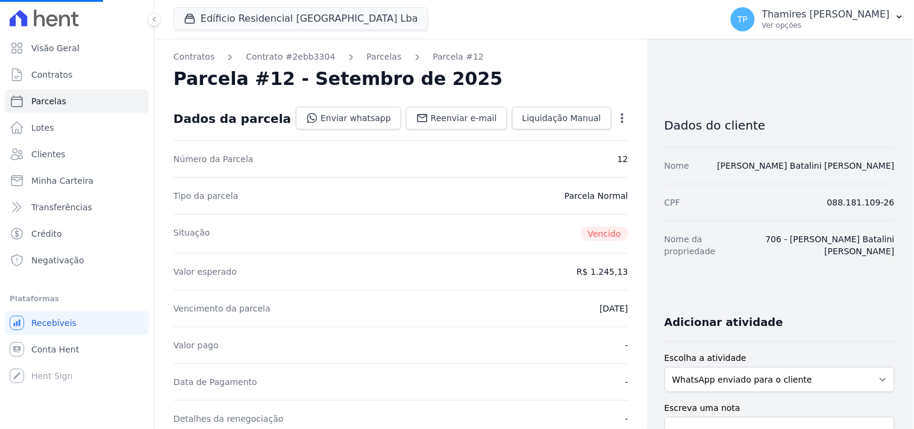
select select
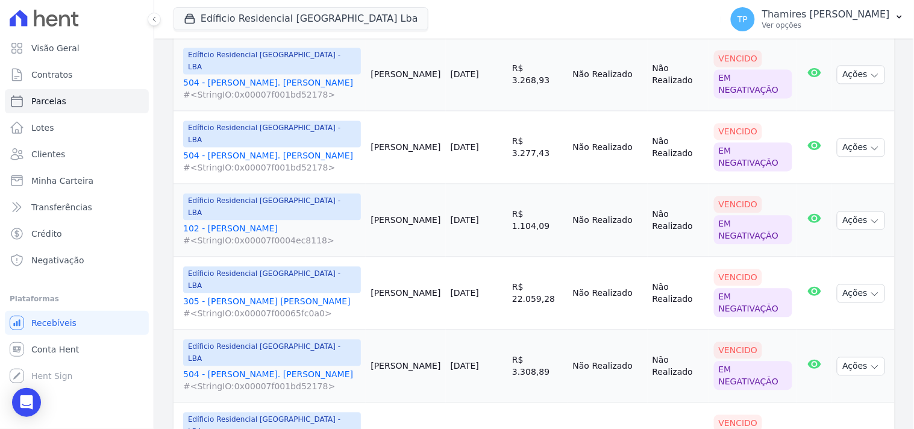
scroll to position [838, 0]
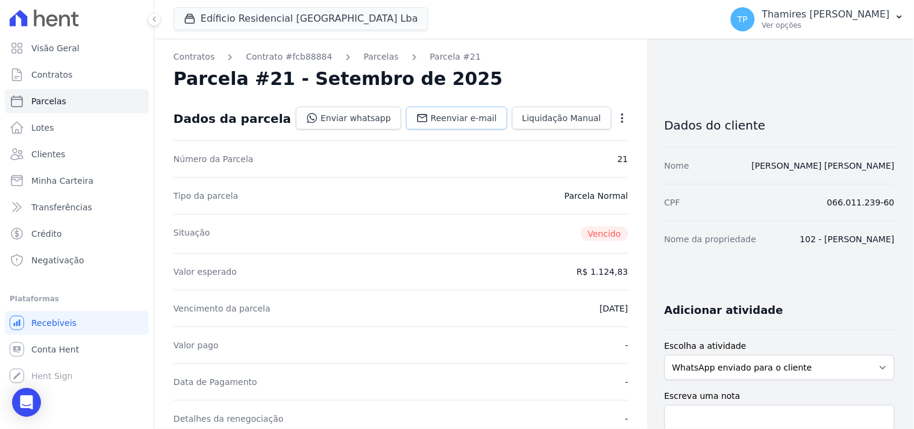
click at [406, 120] on link "Reenviar e-mail" at bounding box center [456, 118] width 101 height 23
click at [335, 117] on link "Enviar whatsapp" at bounding box center [348, 118] width 105 height 23
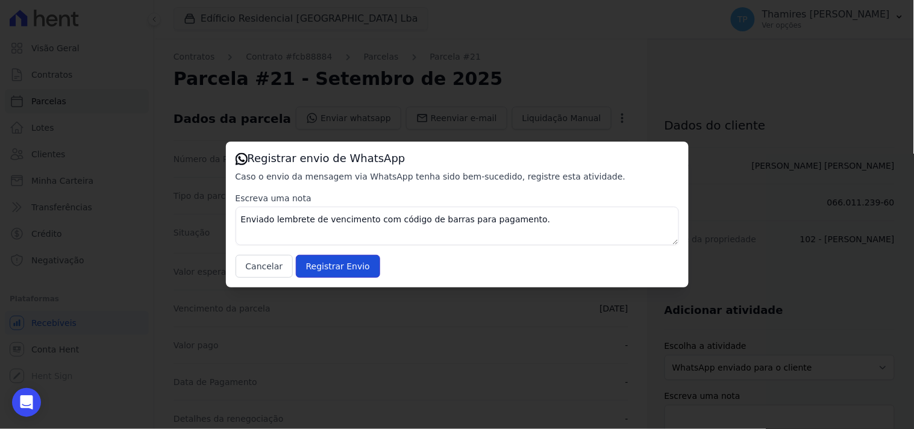
drag, startPoint x: 335, startPoint y: 260, endPoint x: 300, endPoint y: 245, distance: 38.6
click at [335, 260] on input "Registrar Envio" at bounding box center [338, 266] width 84 height 23
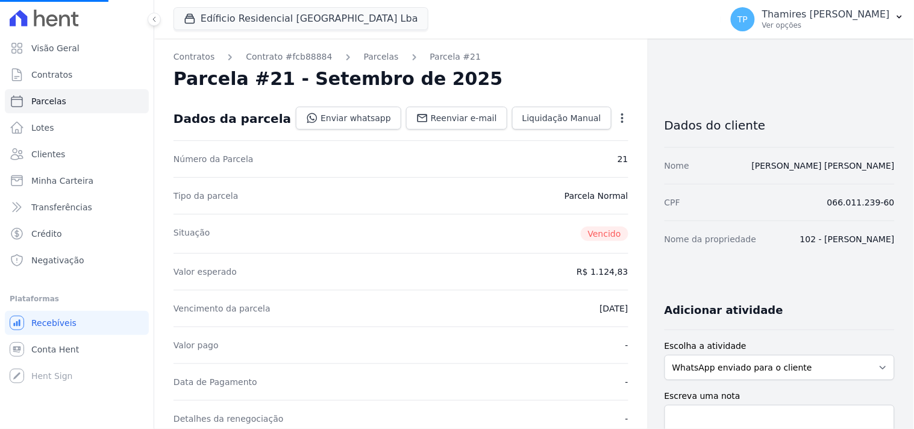
select select
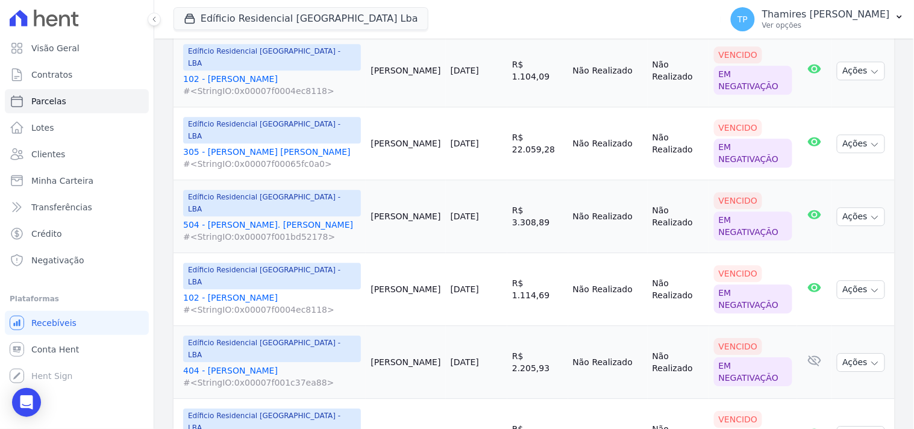
scroll to position [838, 0]
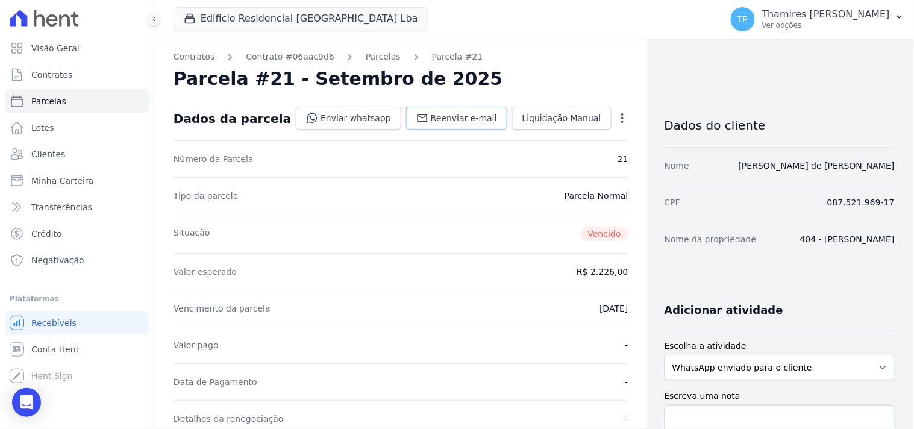
click at [438, 113] on span "Reenviar e-mail" at bounding box center [464, 118] width 66 height 12
click at [346, 110] on link "Enviar whatsapp" at bounding box center [348, 118] width 105 height 23
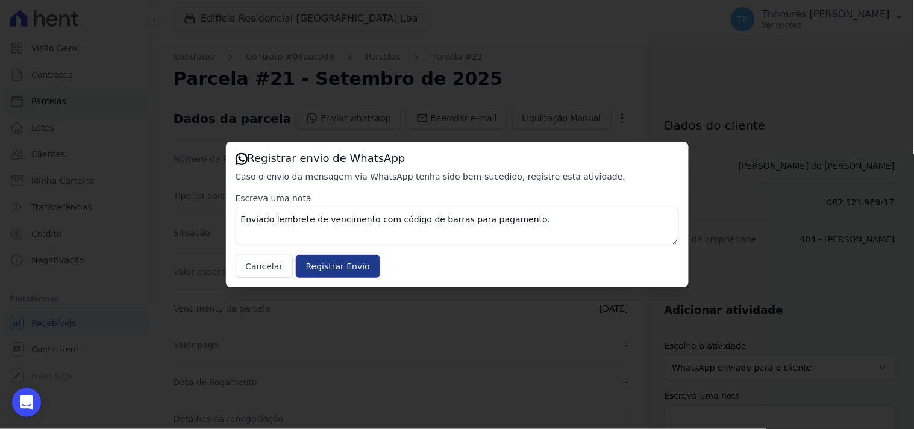
click at [335, 261] on input "Registrar Envio" at bounding box center [338, 266] width 84 height 23
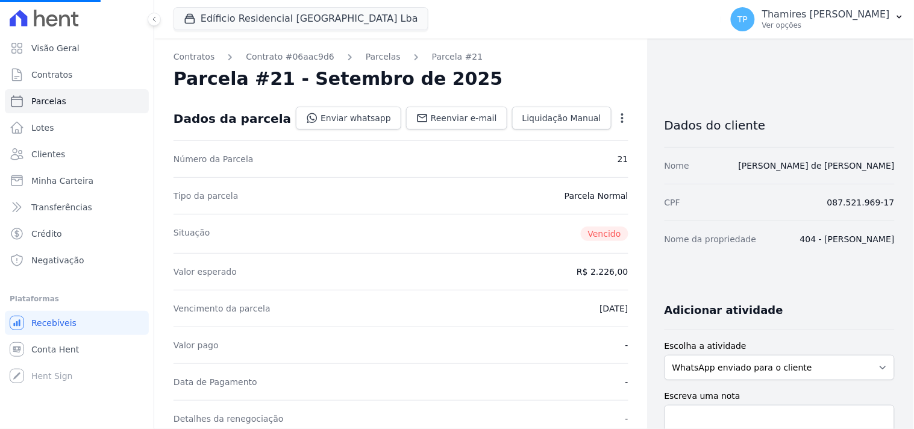
select select
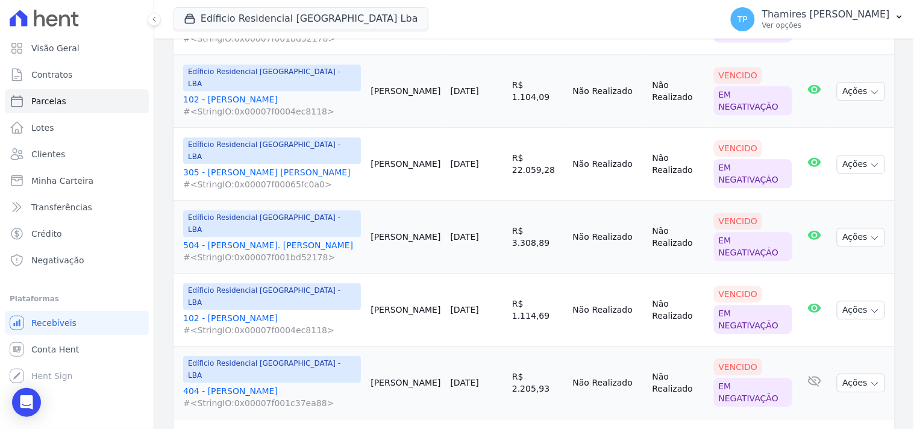
scroll to position [838, 0]
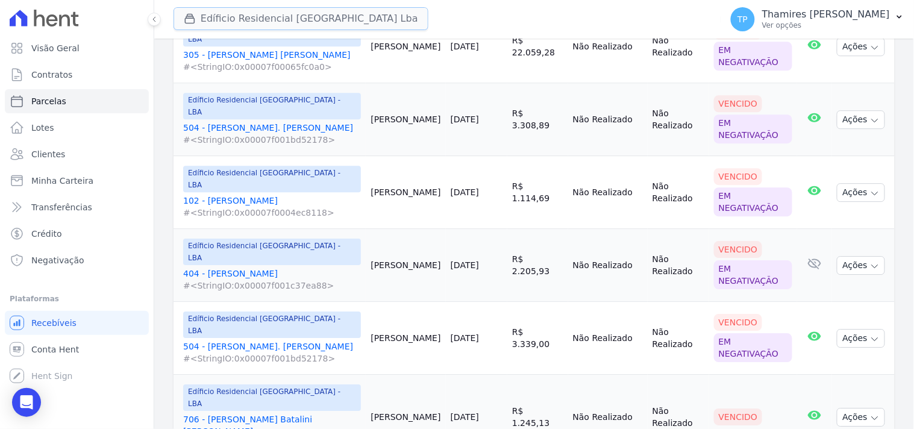
click at [300, 19] on button "Edíficio Residencial Grevílea Park Lba" at bounding box center [300, 18] width 255 height 23
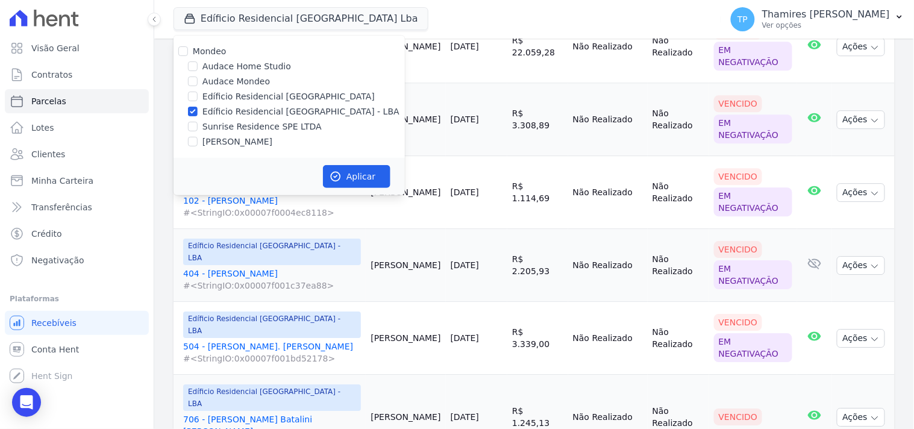
click at [244, 123] on label "Sunrise Residence SPE LTDA" at bounding box center [261, 126] width 119 height 13
click at [198, 123] on input "Sunrise Residence SPE LTDA" at bounding box center [193, 127] width 10 height 10
checkbox input "true"
click at [244, 117] on label "Edíficio Residencial [GEOGRAPHIC_DATA] - LBA" at bounding box center [300, 111] width 197 height 13
click at [198, 116] on input "Edíficio Residencial [GEOGRAPHIC_DATA] - LBA" at bounding box center [193, 112] width 10 height 10
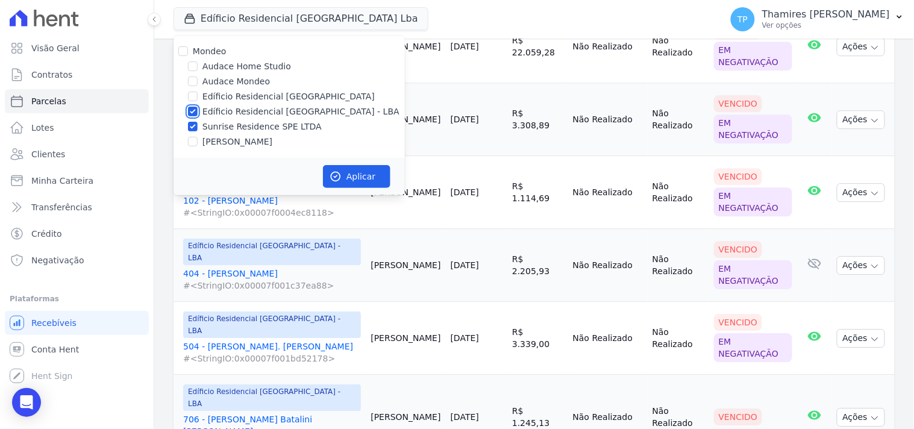
checkbox input "false"
click at [337, 176] on icon "button" at bounding box center [335, 176] width 12 height 12
select select
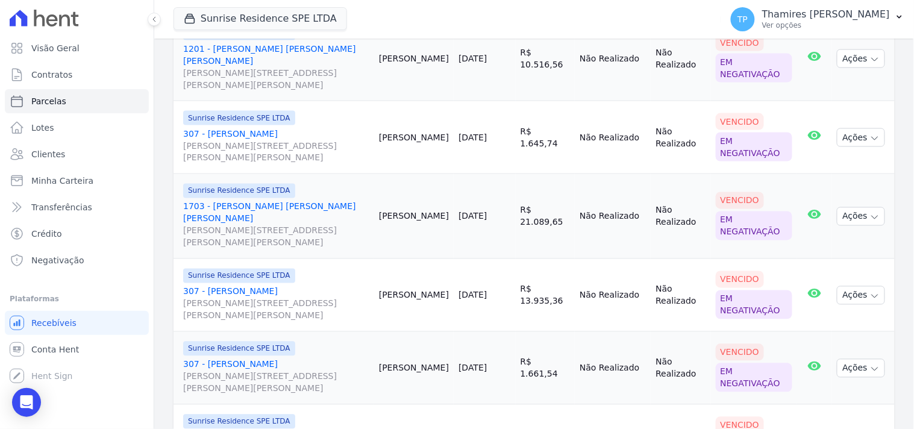
scroll to position [603, 0]
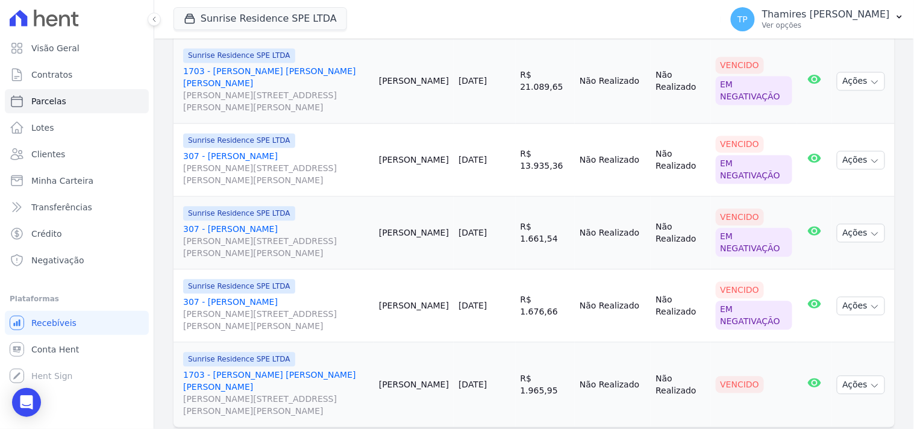
click at [244, 369] on link "1703 - Robson Ribeiro da Silva Rua Anacleto Luiz de Oliveira, 146, Apto 1703, G…" at bounding box center [276, 393] width 186 height 48
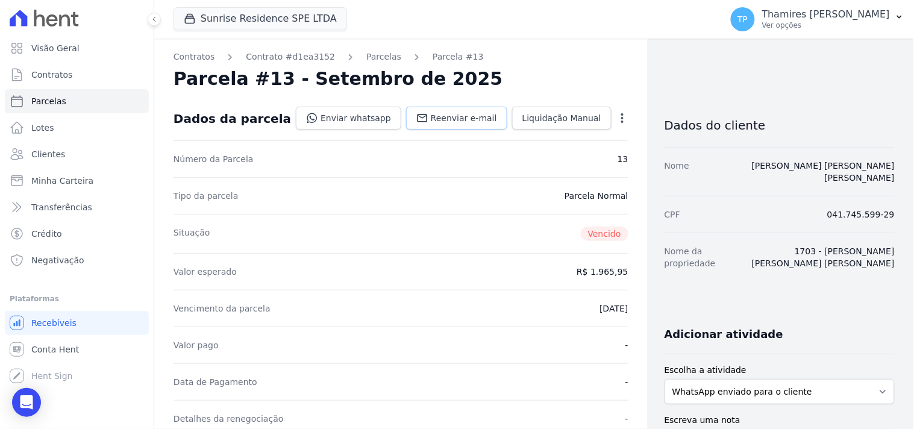
click at [444, 123] on span "Reenviar e-mail" at bounding box center [464, 118] width 66 height 12
click at [340, 117] on link "Enviar whatsapp" at bounding box center [348, 118] width 105 height 23
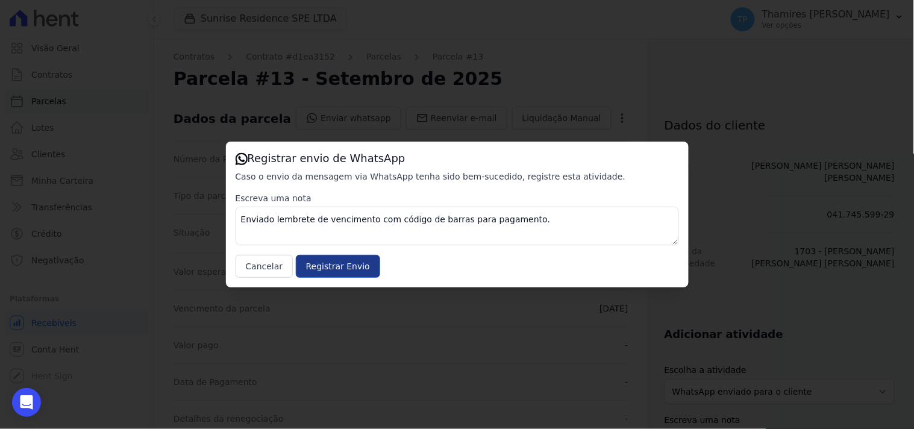
click at [326, 254] on div "Escreva uma nota Enviado lembrete de vencimento com código de barras para pagam…" at bounding box center [456, 235] width 443 height 86
click at [327, 262] on input "Registrar Envio" at bounding box center [338, 266] width 84 height 23
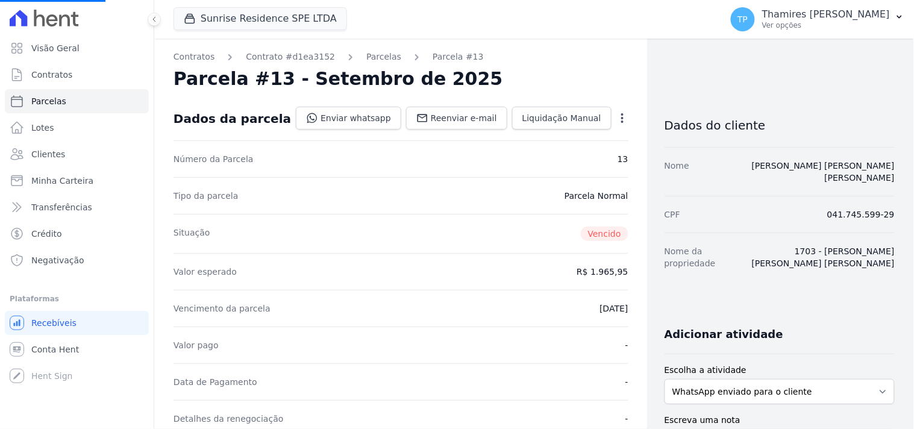
select select
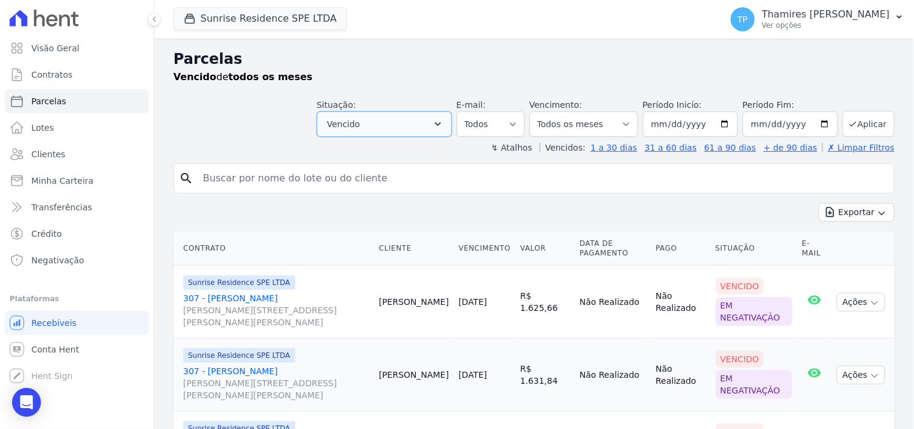
click at [382, 119] on button "Vencido" at bounding box center [384, 123] width 135 height 25
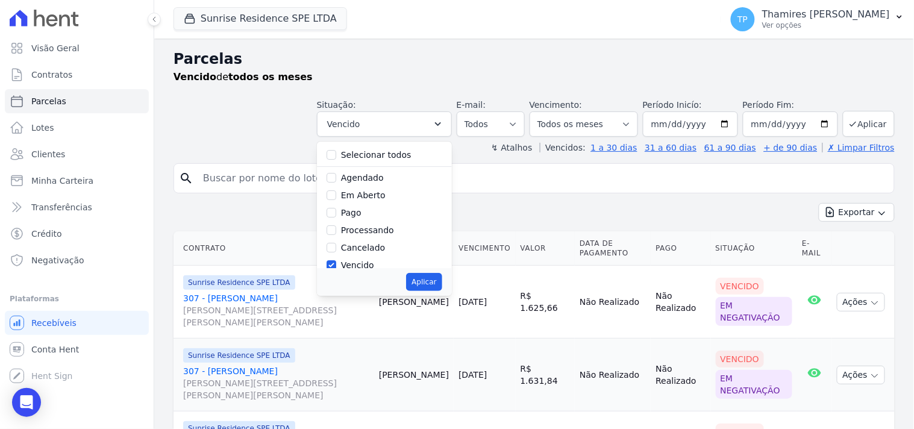
click at [372, 157] on label "Selecionar todos" at bounding box center [376, 155] width 70 height 10
click at [336, 157] on input "Selecionar todos" at bounding box center [331, 155] width 10 height 10
checkbox input "true"
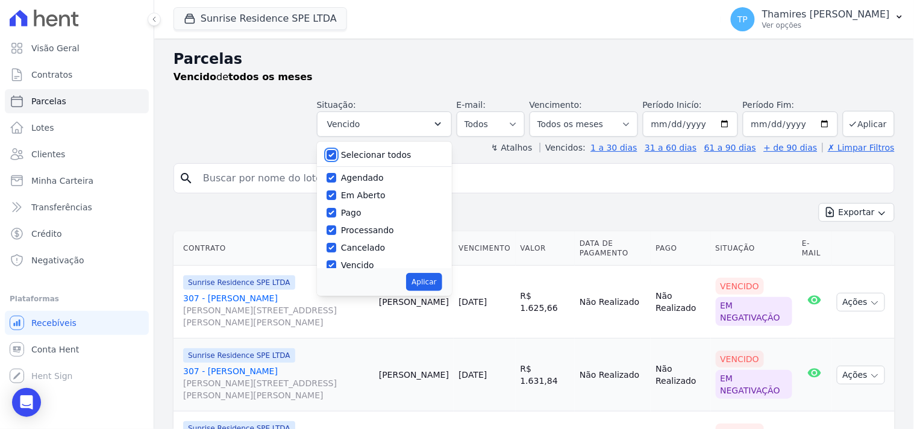
checkbox input "true"
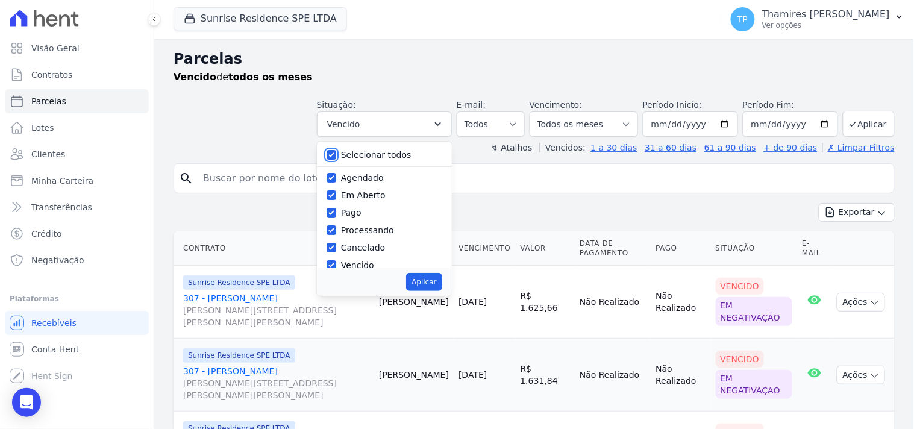
checkbox input "true"
click at [372, 157] on label "Selecionar todos" at bounding box center [376, 155] width 70 height 10
click at [336, 157] on input "Selecionar todos" at bounding box center [331, 155] width 10 height 10
checkbox input "false"
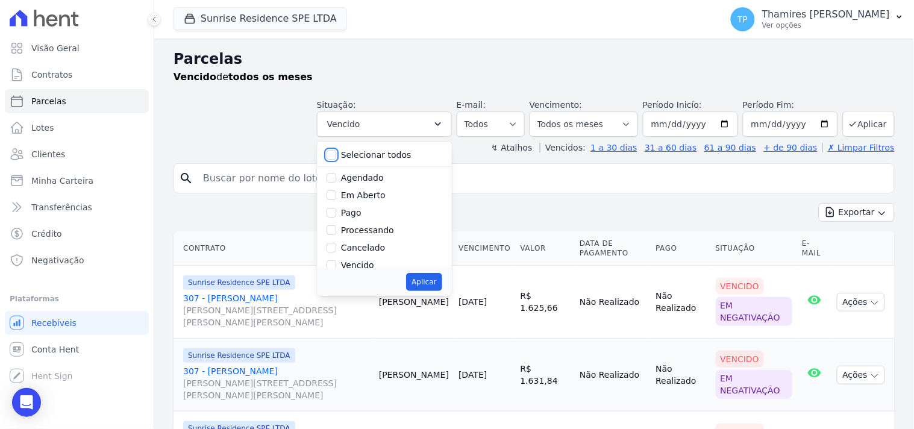
checkbox input "false"
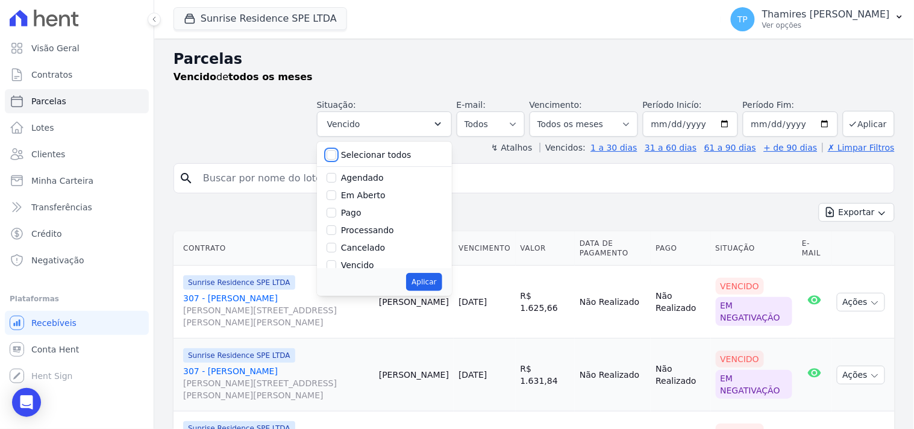
checkbox input "false"
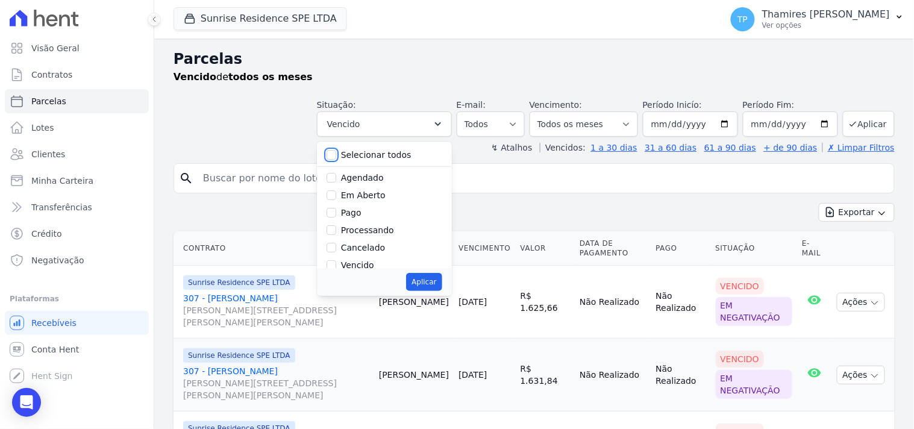
scroll to position [67, 0]
click at [364, 216] on label "Transferindo" at bounding box center [367, 216] width 52 height 10
click at [336, 216] on input "Transferindo" at bounding box center [331, 216] width 10 height 10
checkbox input "true"
click at [361, 152] on div "Pago" at bounding box center [351, 146] width 20 height 13
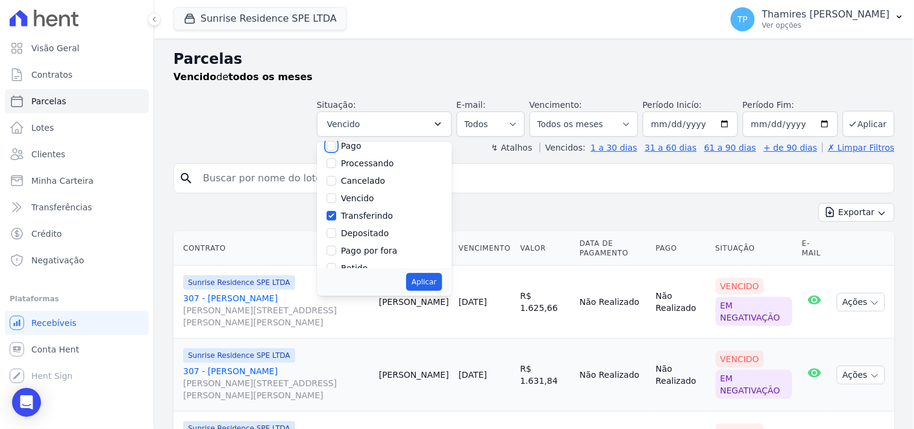
click at [336, 146] on input "Pago" at bounding box center [331, 146] width 10 height 10
checkbox input "true"
click at [441, 278] on button "Aplicar" at bounding box center [424, 282] width 36 height 18
select select "paid"
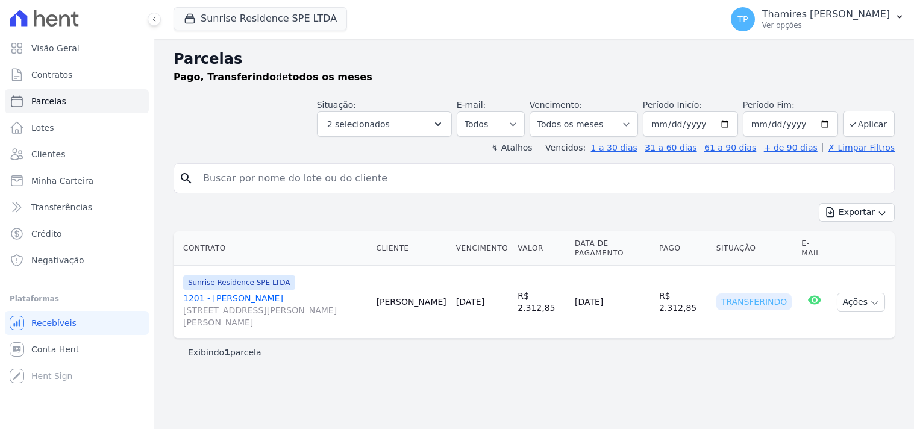
select select
click at [38, 42] on span "Visão Geral" at bounding box center [55, 48] width 48 height 12
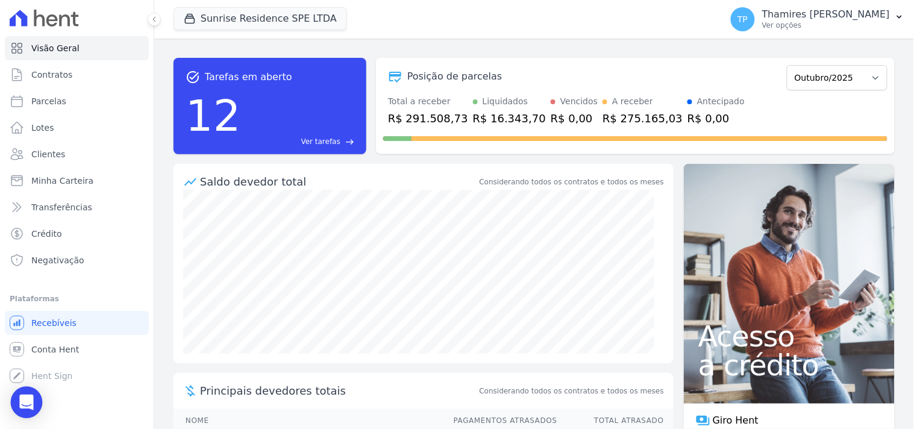
click at [22, 411] on div "Open Intercom Messenger" at bounding box center [27, 403] width 32 height 32
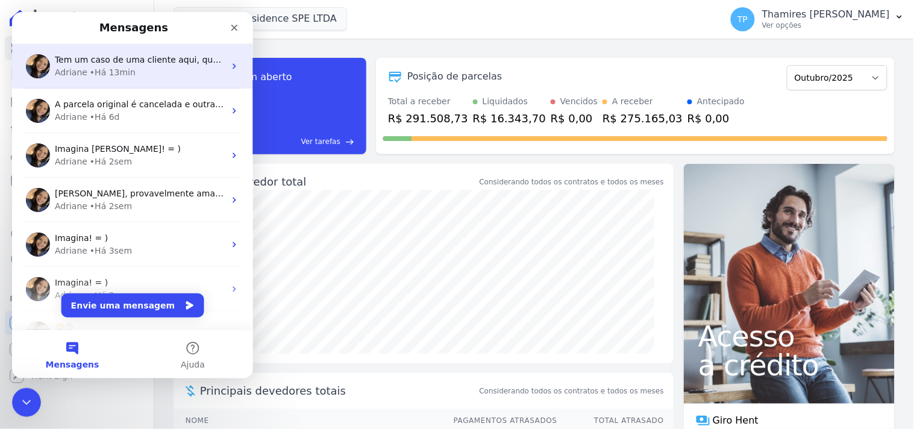
click at [130, 69] on div "Adriane • Há 13min" at bounding box center [139, 72] width 170 height 13
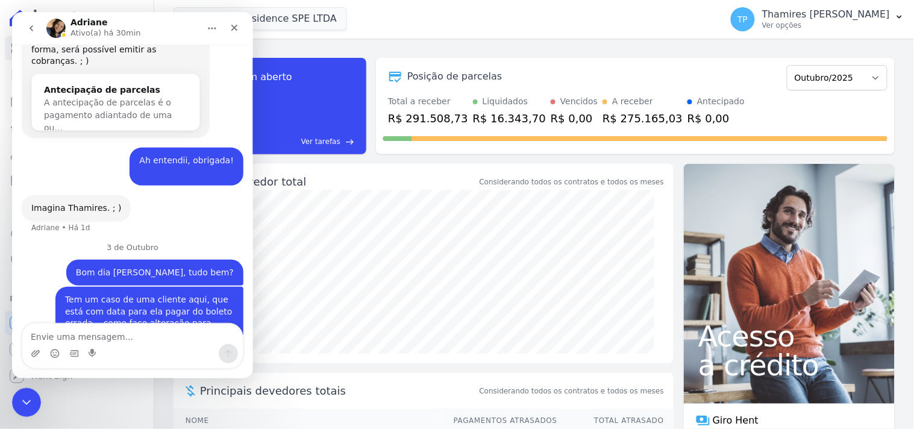
scroll to position [542, 0]
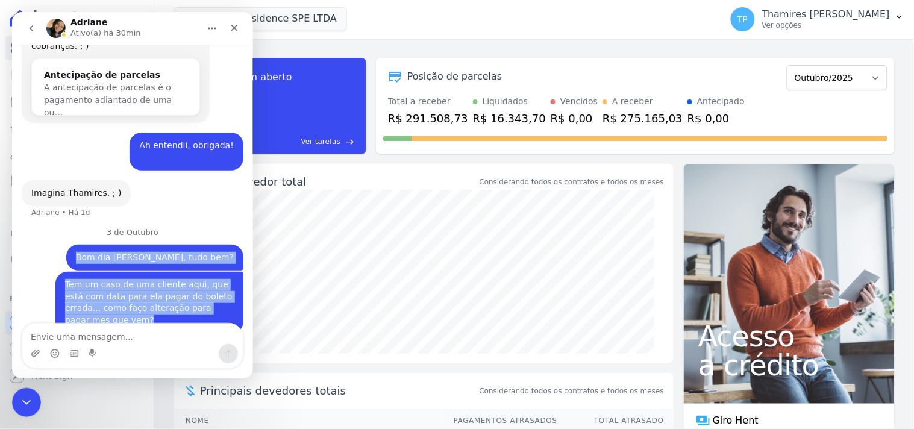
drag, startPoint x: 116, startPoint y: 230, endPoint x: 193, endPoint y: 307, distance: 108.6
copy div "Bom dia Adriane, tudo bem? Thamires • Há 14min Tem um caso de uma cliente aqui,…"
click at [30, 33] on button "go back" at bounding box center [30, 27] width 23 height 23
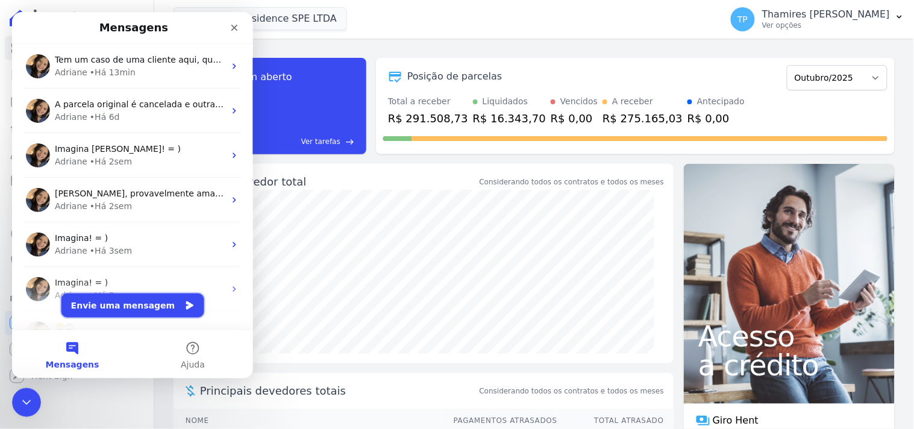
click at [184, 300] on icon "Envie uma mensagem" at bounding box center [189, 305] width 10 height 10
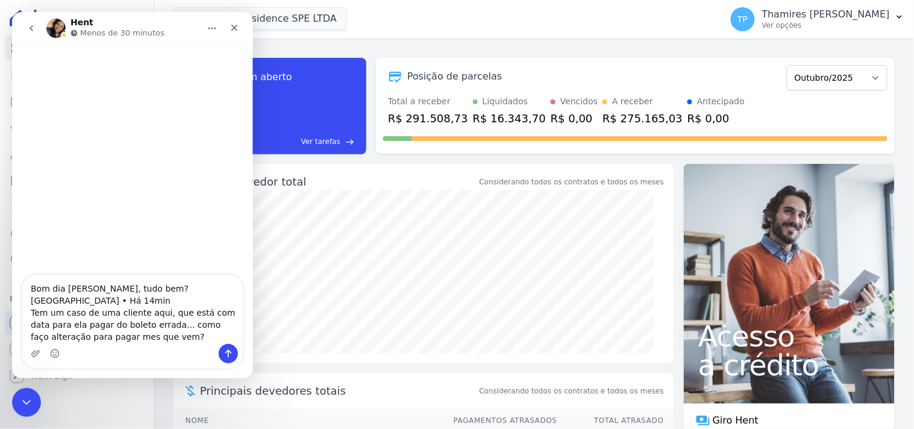
drag, startPoint x: 95, startPoint y: 285, endPoint x: 62, endPoint y: 283, distance: 32.6
click at [62, 283] on textarea "Bom dia Adriane, tudo bem? Thamires • Há 14min Tem um caso de uma cliente aqui,…" at bounding box center [132, 309] width 220 height 69
drag, startPoint x: 109, startPoint y: 299, endPoint x: 66, endPoint y: 298, distance: 43.4
click at [66, 298] on textarea "Bom dia tudo bem? Thamires • Há 14min Tem um caso de uma cliente aqui, que está…" at bounding box center [132, 309] width 220 height 69
type textarea "Bom dia tudo bem? Tem um caso de uma cliente aqui, que está com data para ela p…"
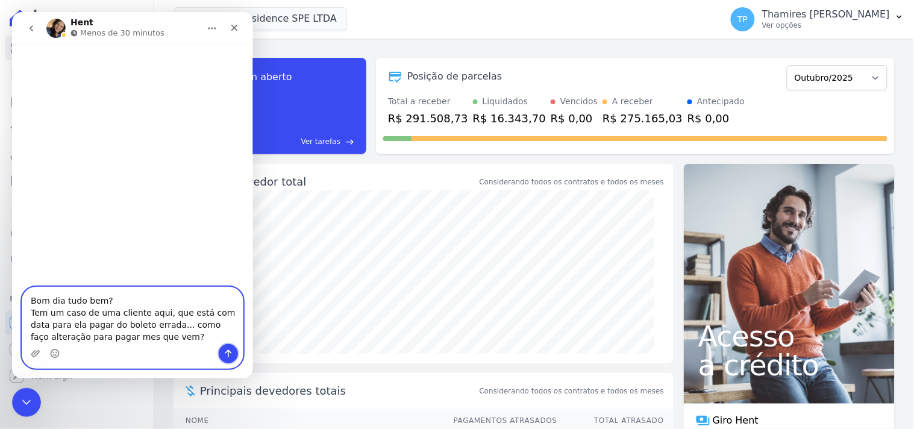
click at [231, 348] on icon "Enviar uma mensagem" at bounding box center [228, 353] width 10 height 10
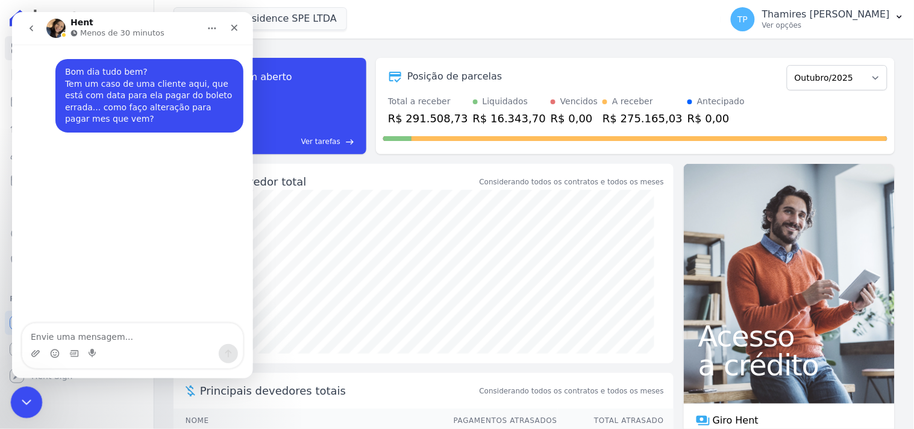
click at [26, 395] on icon "Encerramento do Messenger da Intercom" at bounding box center [24, 400] width 14 height 14
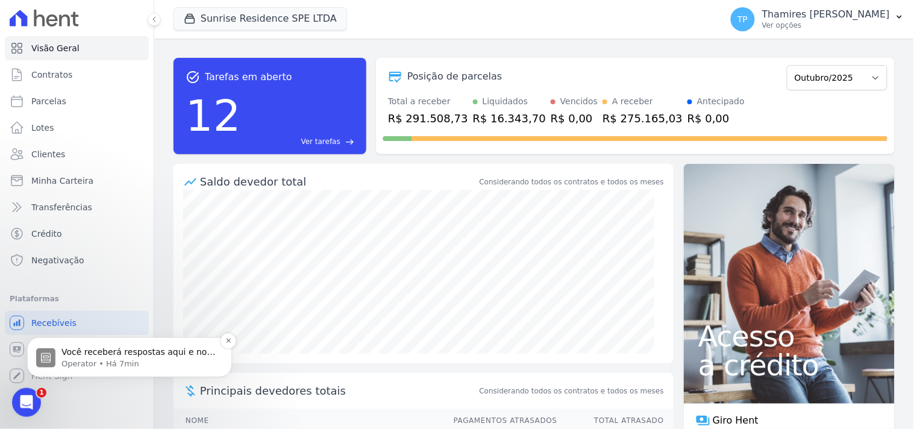
click at [118, 352] on span "Você receberá respostas aqui e no seu e-mail: ✉️ mondeo@mondeoconstrutora.com.b…" at bounding box center [138, 375] width 154 height 58
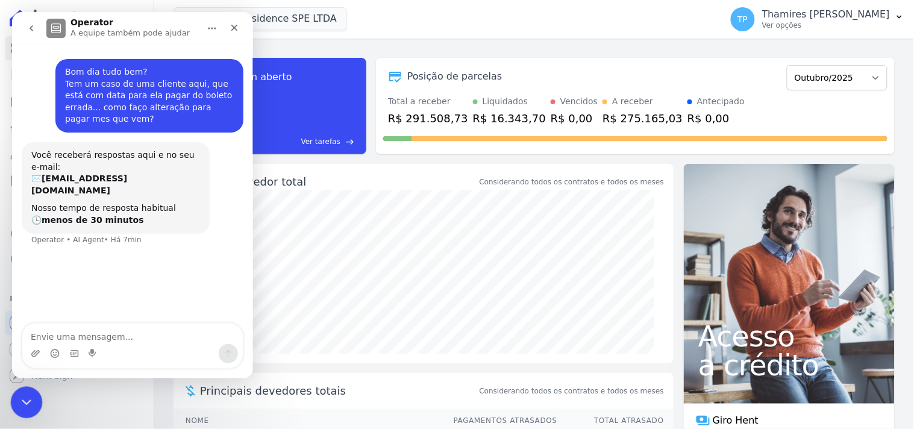
click at [17, 397] on icon "Encerramento do Messenger da Intercom" at bounding box center [24, 400] width 14 height 14
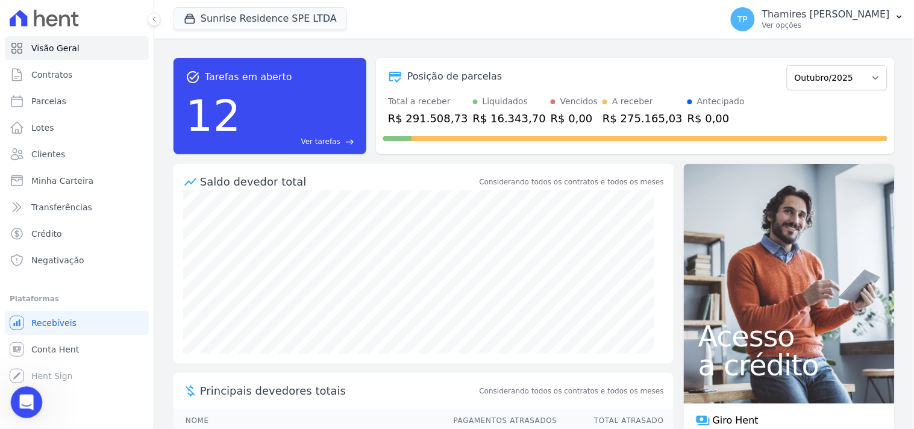
click at [31, 403] on icon "Abertura do Messenger da Intercom" at bounding box center [25, 401] width 20 height 20
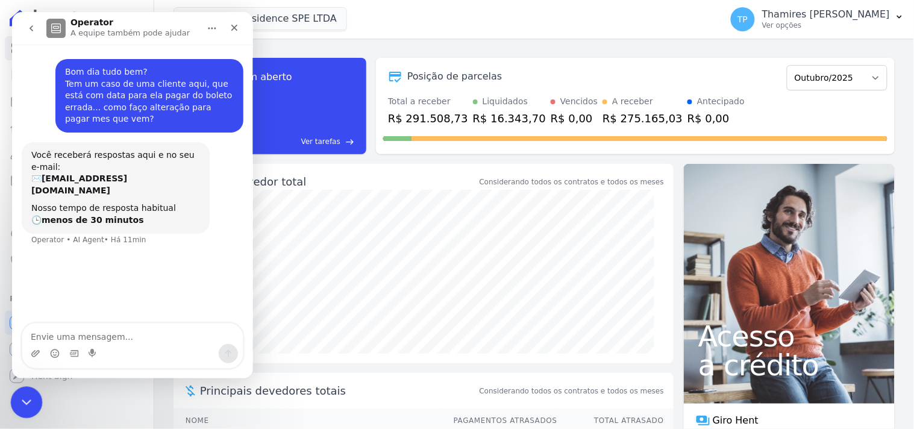
click at [31, 402] on icon "Encerramento do Messenger da Intercom" at bounding box center [24, 400] width 14 height 14
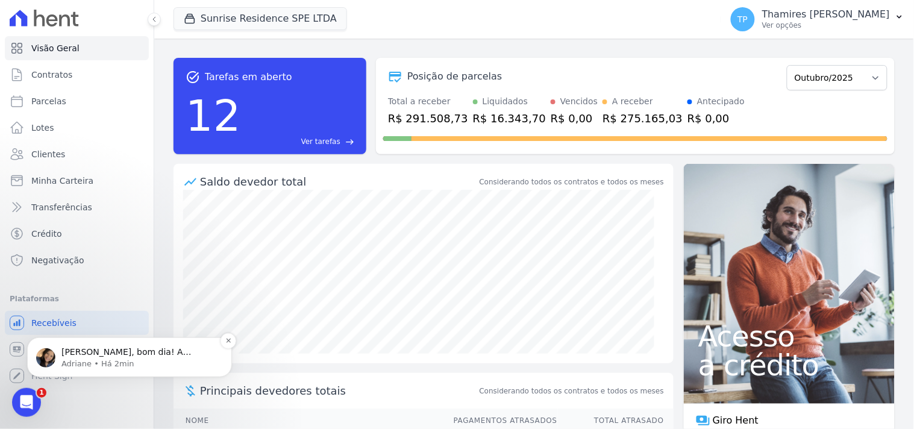
click at [151, 352] on span "Olá Thamires, bom dia! A alteração da data de vencimento pode ser realizada dir…" at bounding box center [131, 369] width 140 height 46
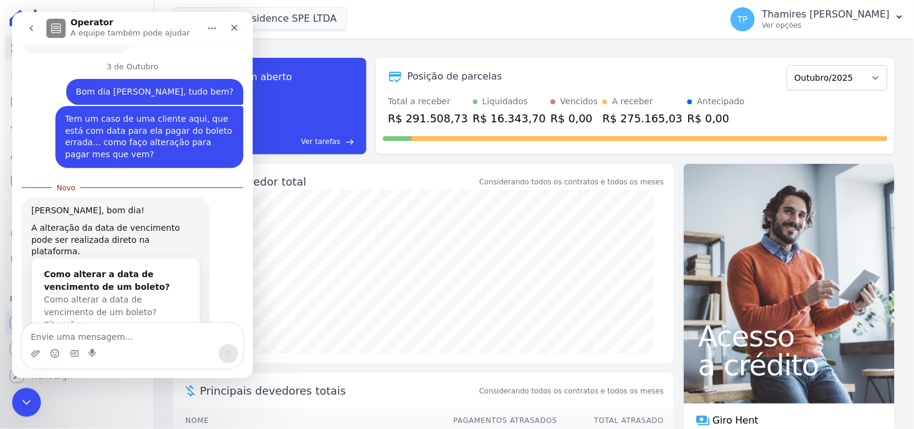
scroll to position [697, 0]
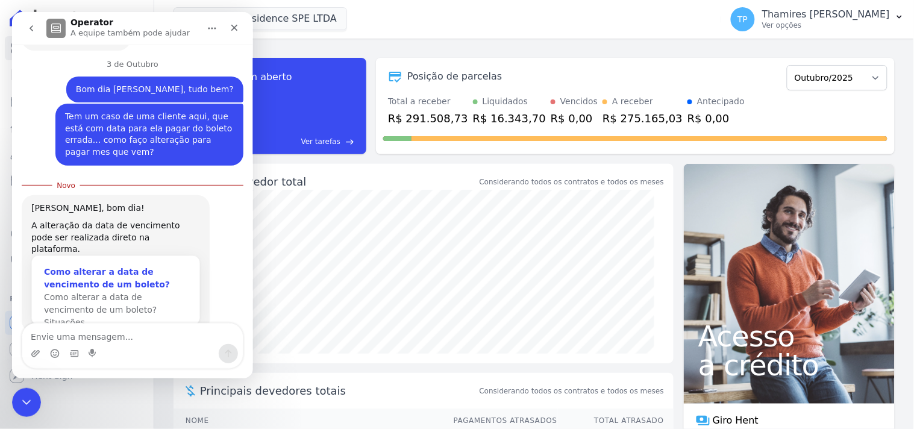
click at [110, 265] on div "Como alterar a data de vencimento de um boleto?" at bounding box center [114, 277] width 143 height 25
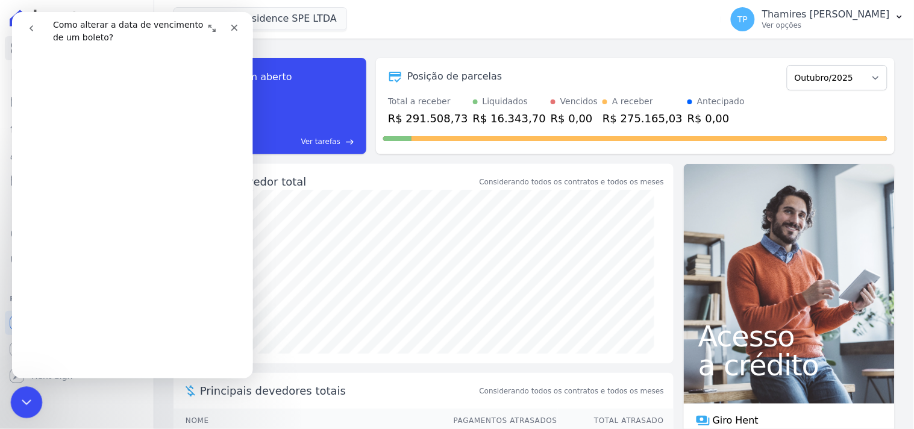
scroll to position [134, 0]
drag, startPoint x: 23, startPoint y: 403, endPoint x: 40, endPoint y: 773, distance: 370.2
click at [22, 403] on icon "Encerramento do Messenger da Intercom" at bounding box center [24, 400] width 14 height 14
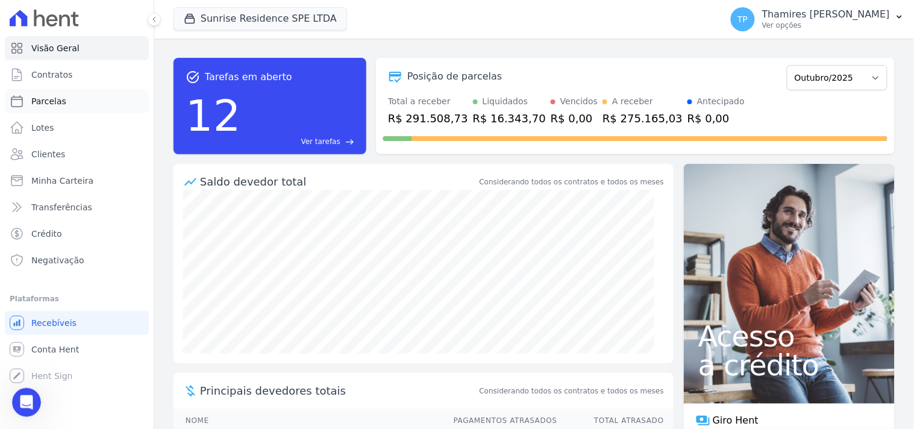
click at [90, 98] on link "Parcelas" at bounding box center [77, 101] width 144 height 24
select select
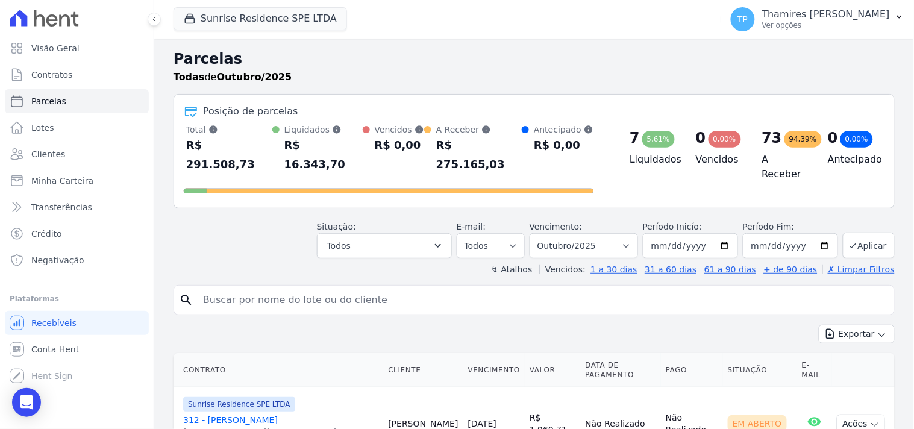
click at [279, 288] on input "search" at bounding box center [542, 300] width 693 height 24
type input "VANIA"
select select
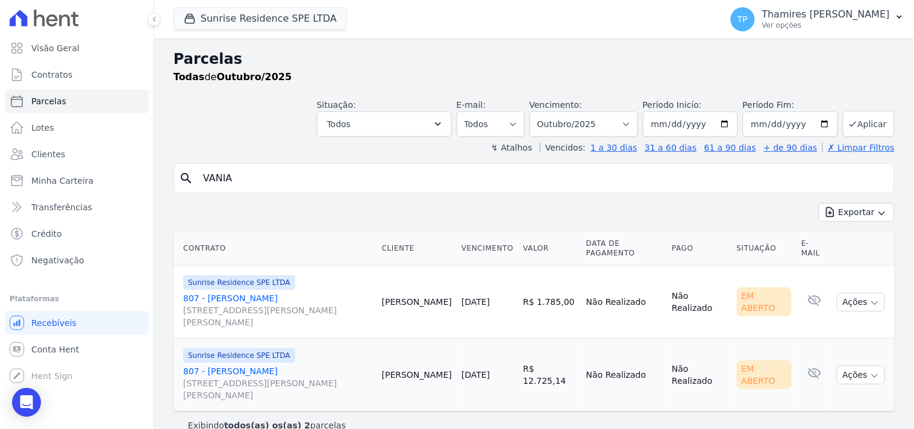
scroll to position [19, 0]
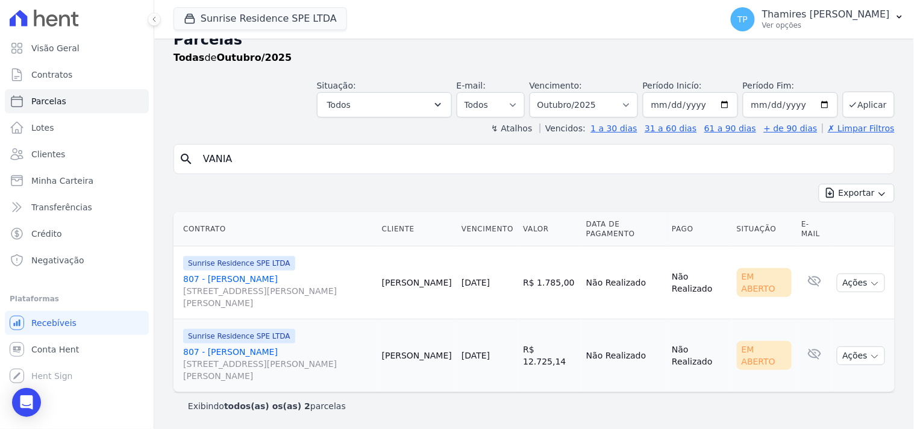
click at [212, 354] on link "807 - Vania da Silva Alves Rua Anacleto Luiz de Oliveira, 146, Apto 807, Gleba …" at bounding box center [277, 364] width 189 height 36
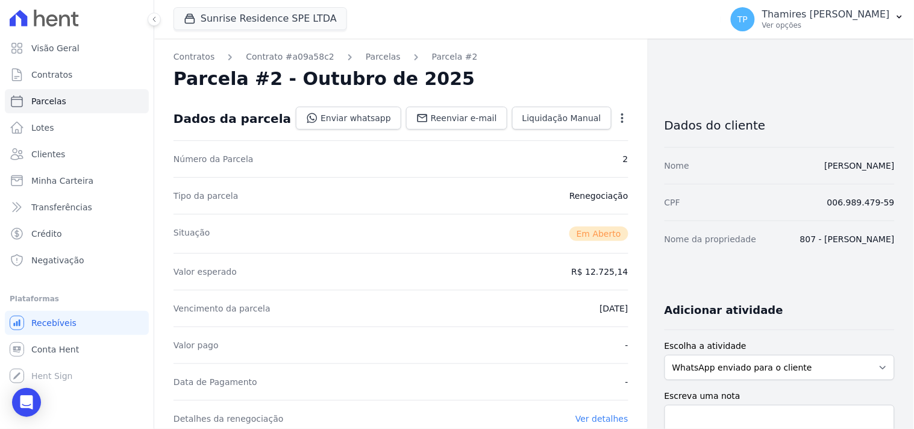
click at [621, 122] on icon "button" at bounding box center [622, 118] width 2 height 10
click at [616, 119] on icon "button" at bounding box center [622, 118] width 12 height 12
click at [29, 400] on icon "Open Intercom Messenger" at bounding box center [26, 402] width 14 height 16
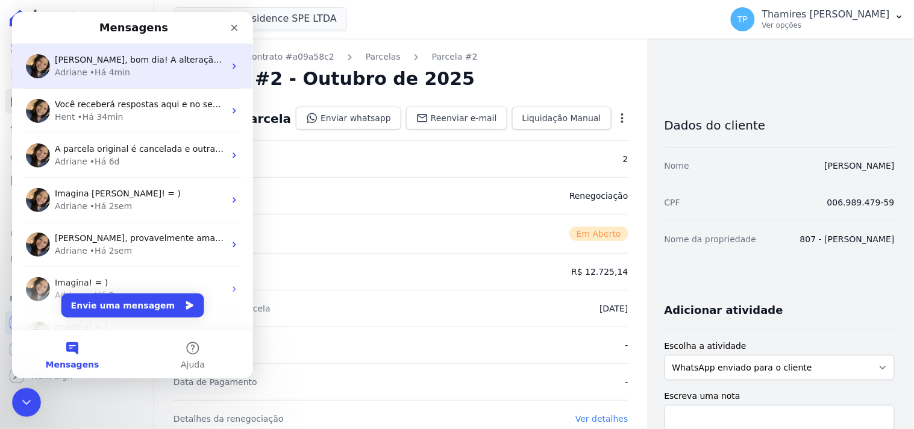
click at [152, 64] on div "Olá Thamires, bom dia! A alteração da data de vencimento pode ser realizada dir…" at bounding box center [139, 59] width 170 height 13
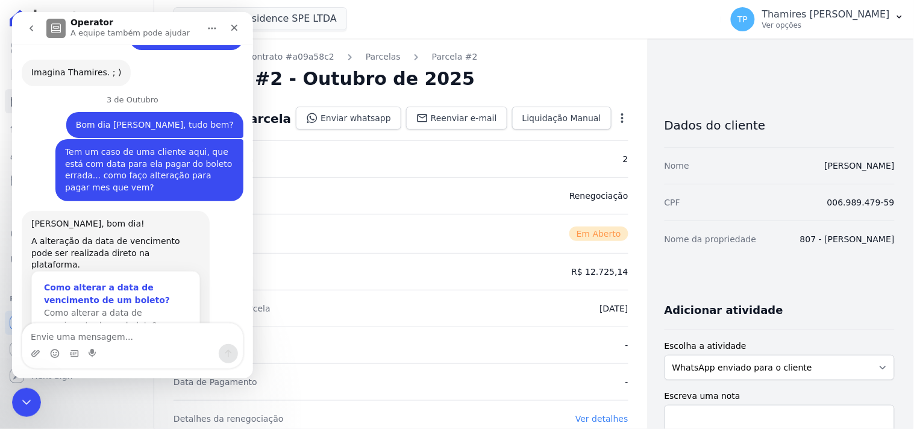
scroll to position [677, 0]
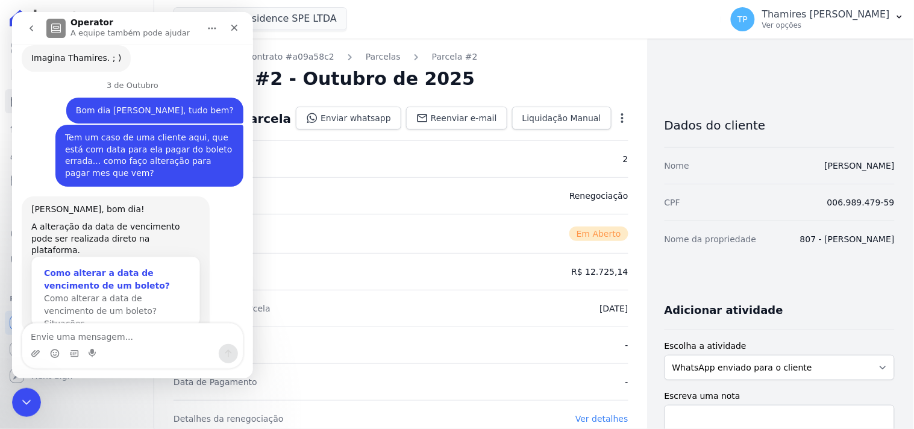
click at [105, 293] on span "Como alterar a data de vencimento de um boleto? Situações…" at bounding box center [99, 310] width 113 height 35
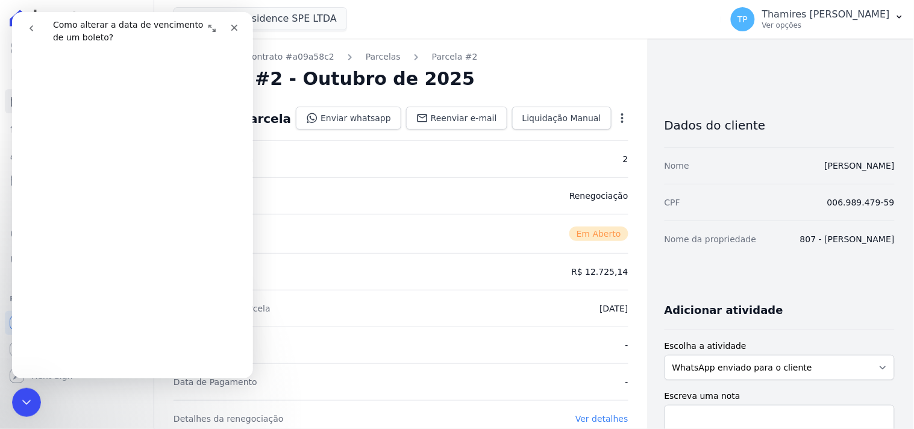
scroll to position [134, 0]
click at [21, 396] on icon "Encerramento do Messenger da Intercom" at bounding box center [24, 400] width 14 height 14
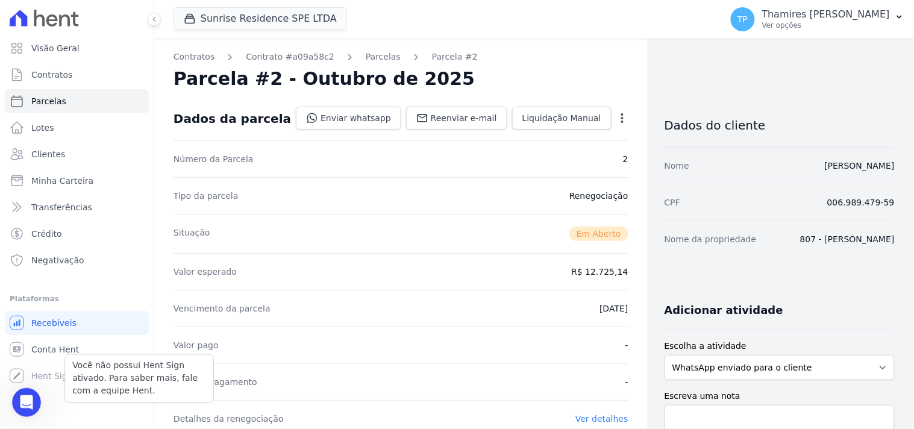
scroll to position [0, 0]
click at [103, 69] on link "Contratos" at bounding box center [77, 75] width 144 height 24
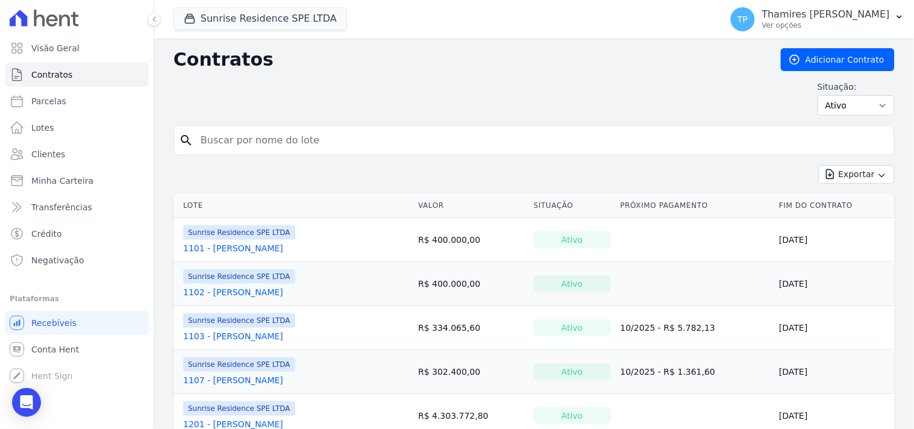
click at [243, 146] on input "search" at bounding box center [541, 140] width 696 height 24
type input "VANIA"
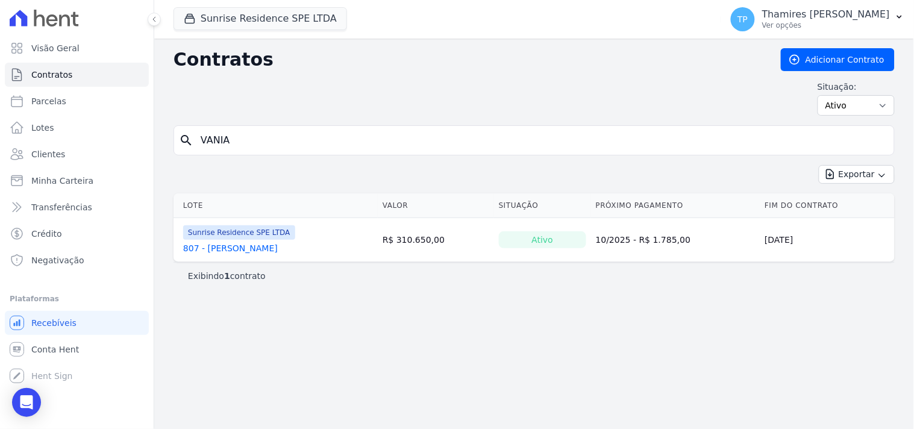
click at [257, 254] on link "807 - [PERSON_NAME]" at bounding box center [230, 248] width 95 height 12
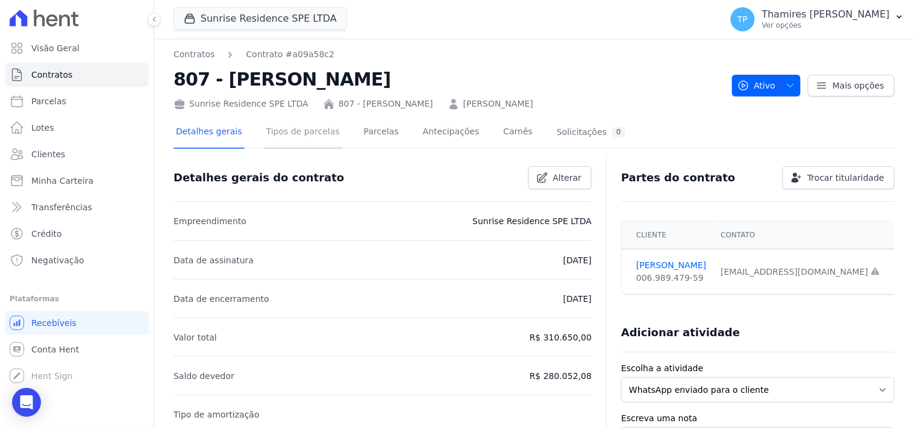
click at [295, 134] on link "Tipos de parcelas" at bounding box center [303, 133] width 78 height 32
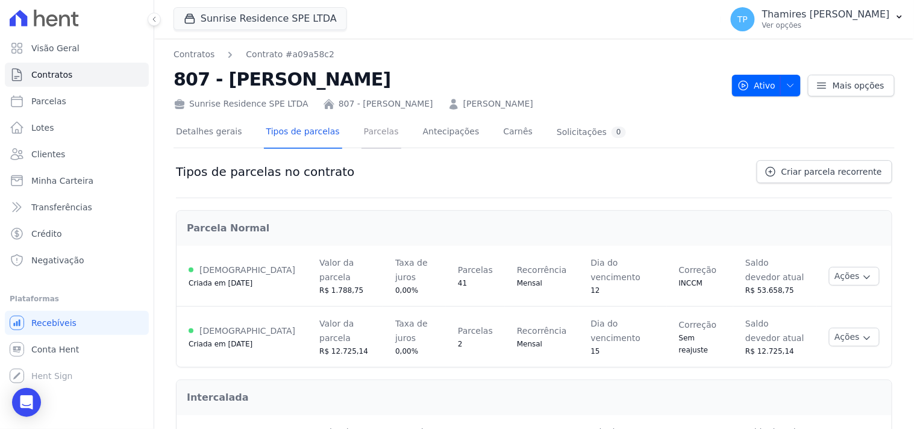
click at [366, 131] on link "Parcelas" at bounding box center [381, 133] width 40 height 32
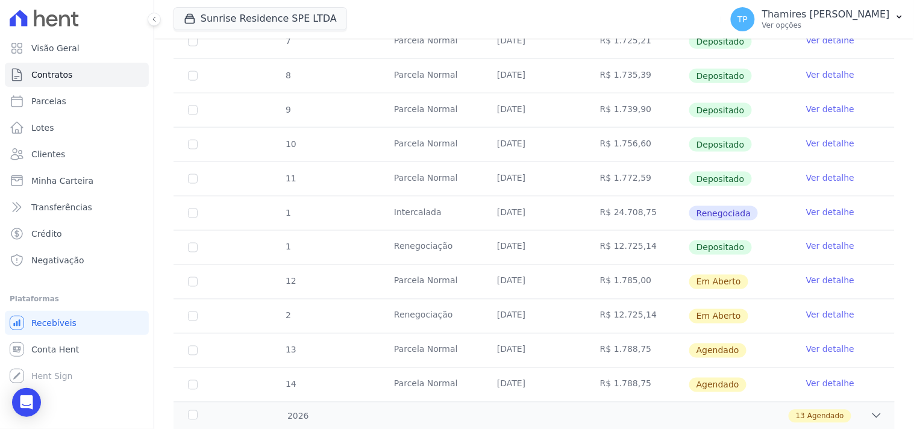
scroll to position [401, 0]
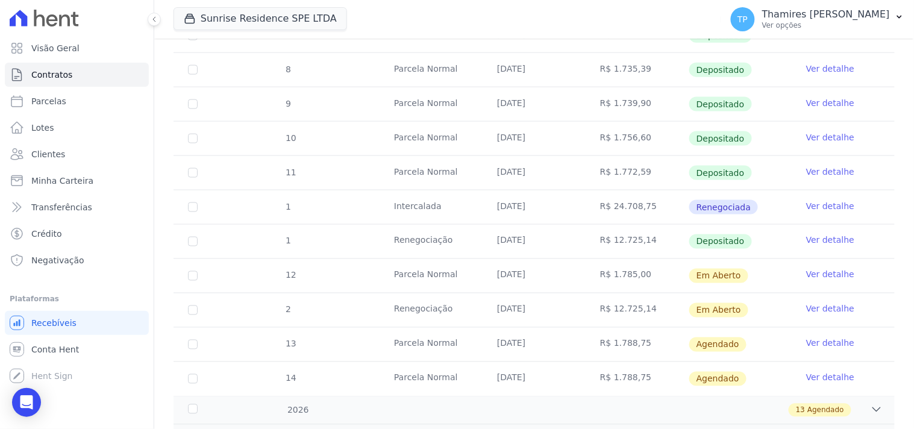
click at [187, 310] on td "2" at bounding box center [192, 310] width 39 height 34
click at [193, 310] on input "checkbox" at bounding box center [193, 310] width 10 height 10
checkbox input "true"
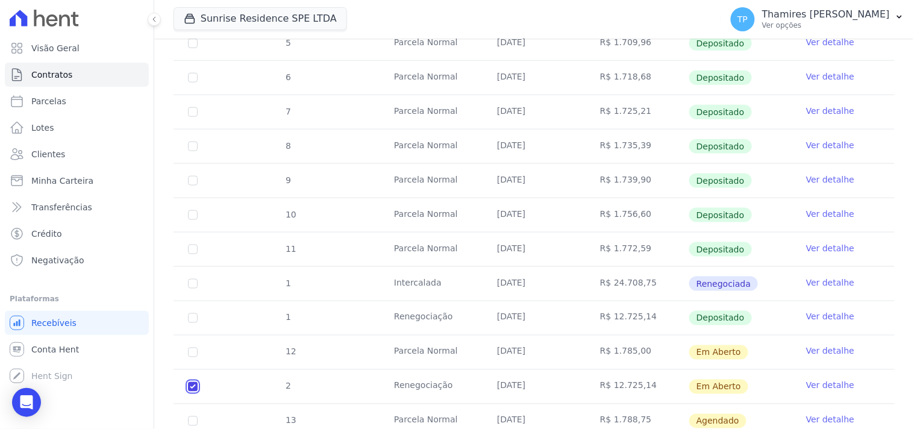
scroll to position [468, 0]
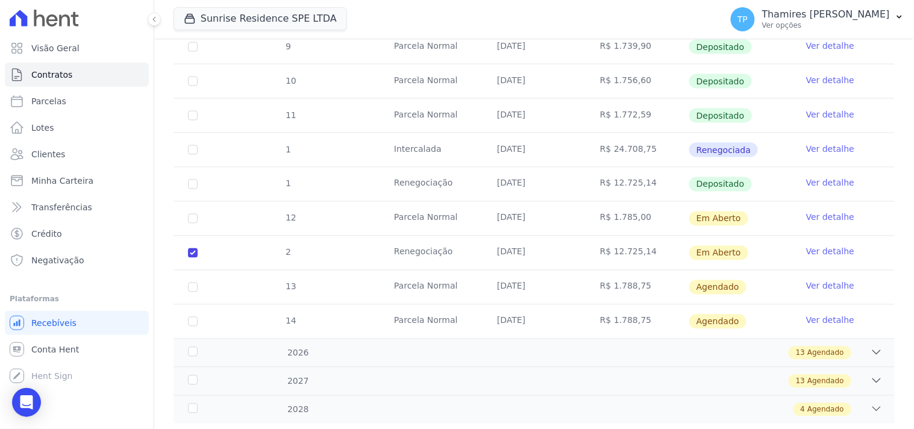
click at [820, 246] on link "Ver detalhe" at bounding box center [830, 252] width 48 height 12
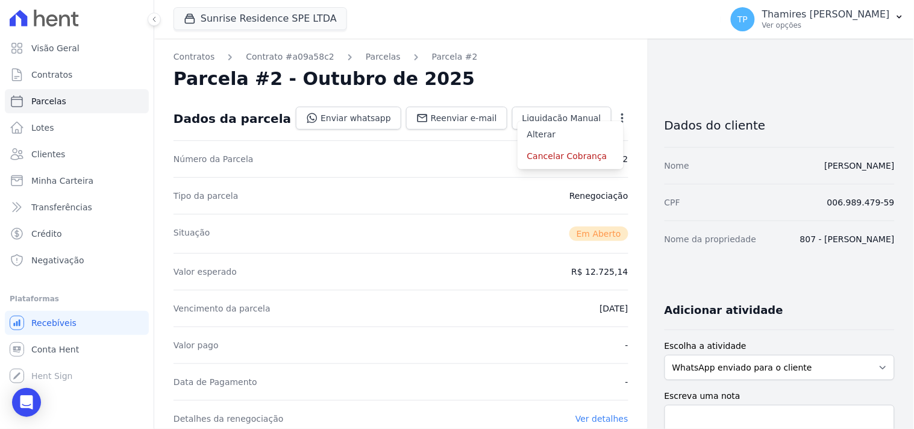
click at [616, 121] on icon "button" at bounding box center [622, 118] width 12 height 12
click at [573, 129] on link "Alterar" at bounding box center [570, 134] width 106 height 22
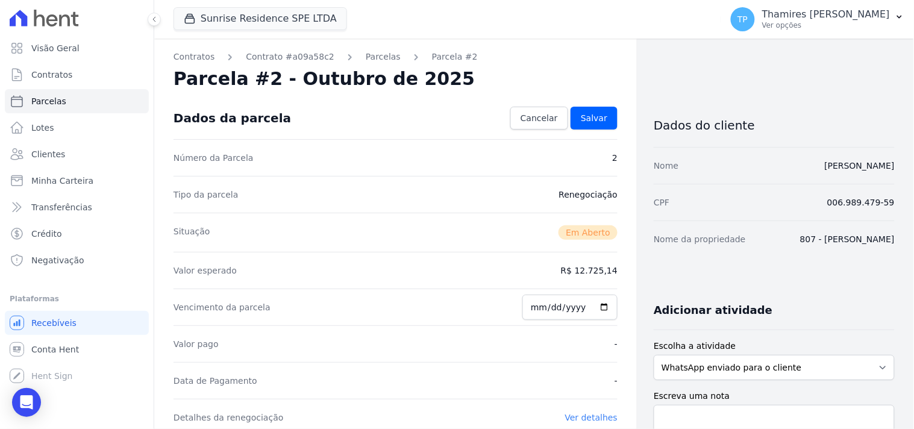
scroll to position [67, 0]
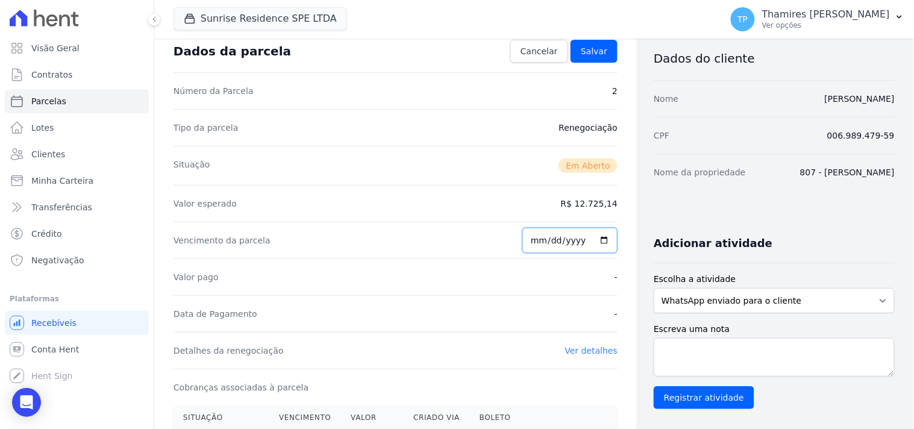
click at [535, 244] on input "2025-10-15" at bounding box center [569, 240] width 95 height 25
click at [547, 247] on input "2025-10-15" at bounding box center [569, 240] width 95 height 25
click at [552, 241] on input "2025-10-15" at bounding box center [569, 240] width 95 height 25
type input "2025-11-15"
click at [544, 268] on div "Valor pago -" at bounding box center [395, 276] width 444 height 37
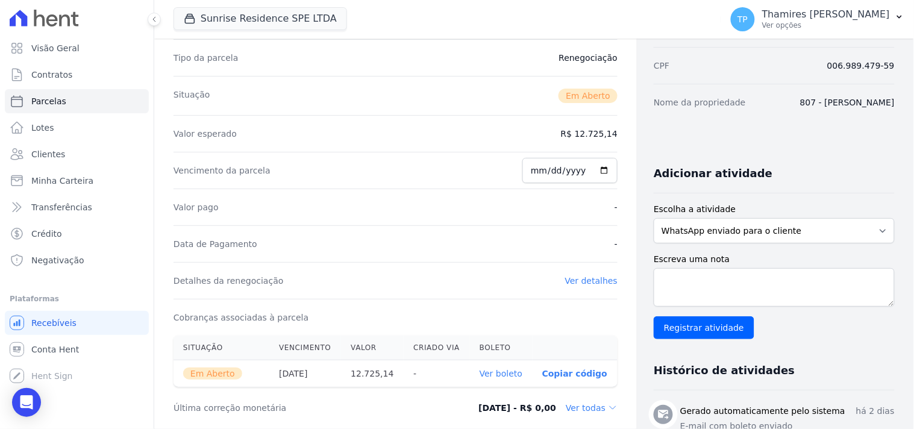
scroll to position [0, 0]
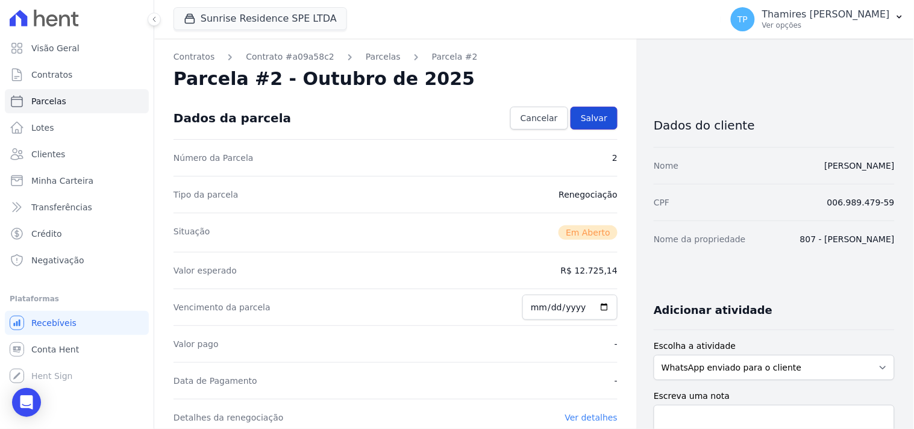
click at [591, 123] on span "Salvar" at bounding box center [594, 118] width 26 height 12
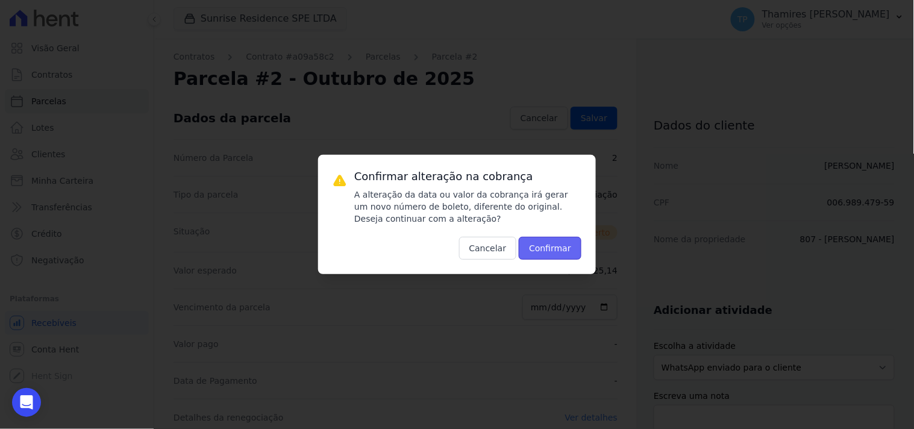
click at [562, 241] on button "Confirmar" at bounding box center [550, 248] width 63 height 23
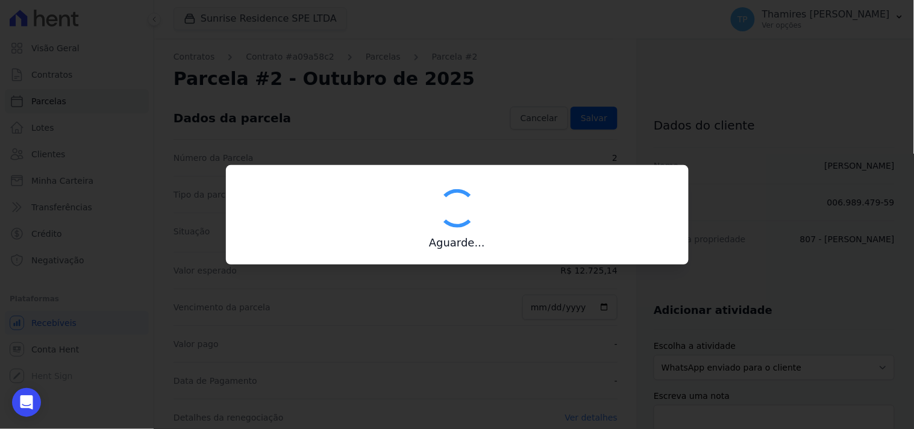
type input "00190000090335103300000685632176112350001272514"
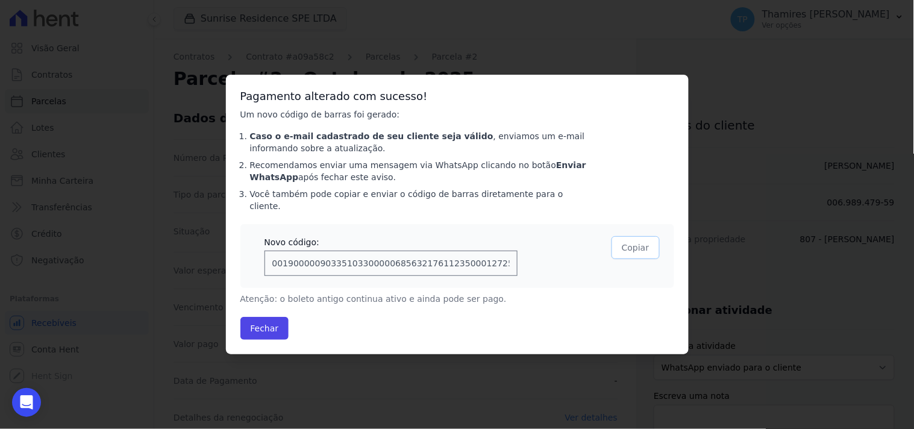
click at [634, 236] on button "Copiar" at bounding box center [635, 247] width 48 height 23
click at [269, 317] on button "Fechar" at bounding box center [264, 328] width 49 height 23
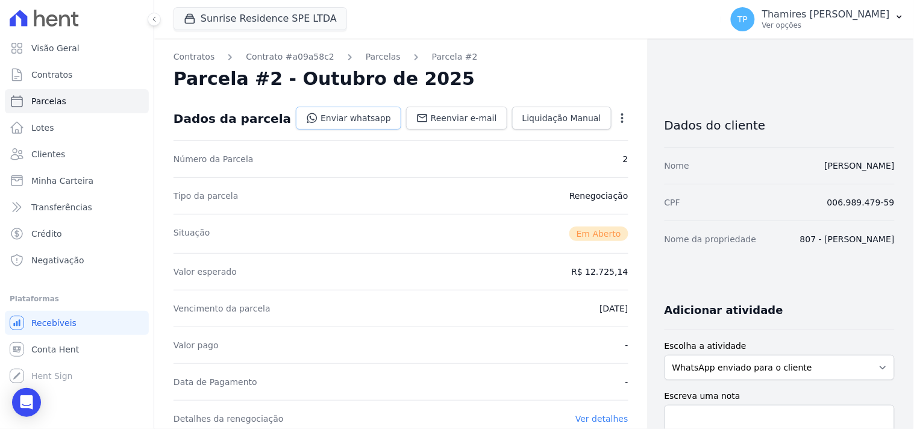
click at [354, 124] on link "Enviar whatsapp" at bounding box center [348, 118] width 105 height 23
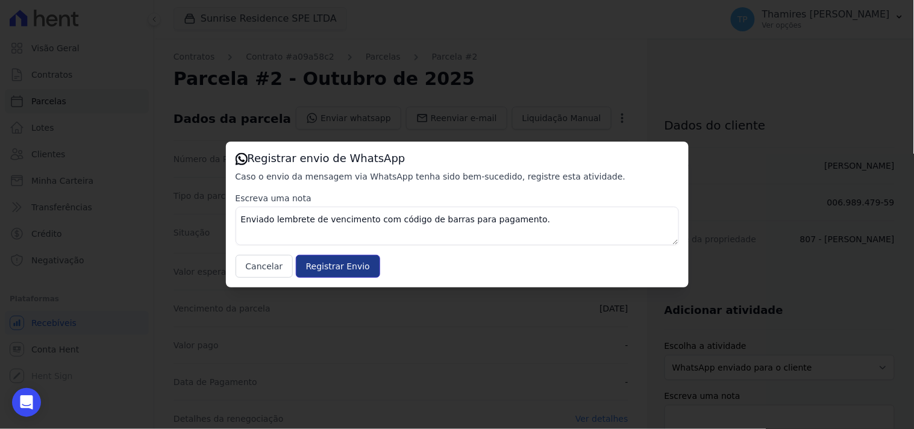
click at [335, 269] on input "Registrar Envio" at bounding box center [338, 266] width 84 height 23
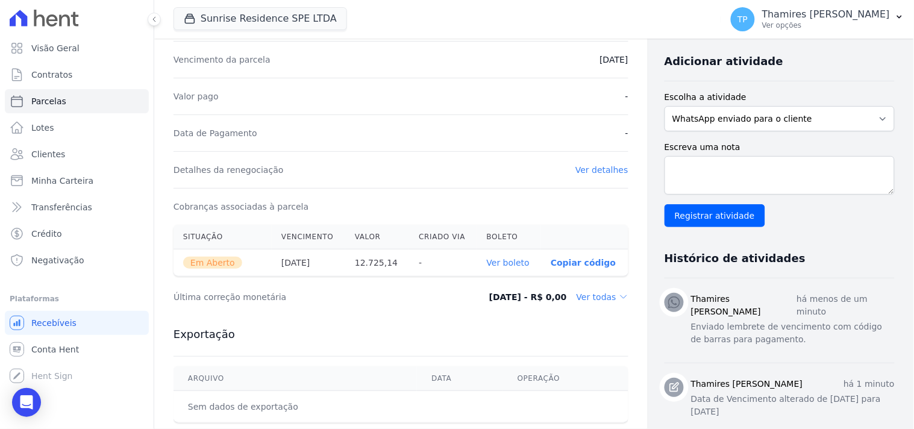
scroll to position [267, 0]
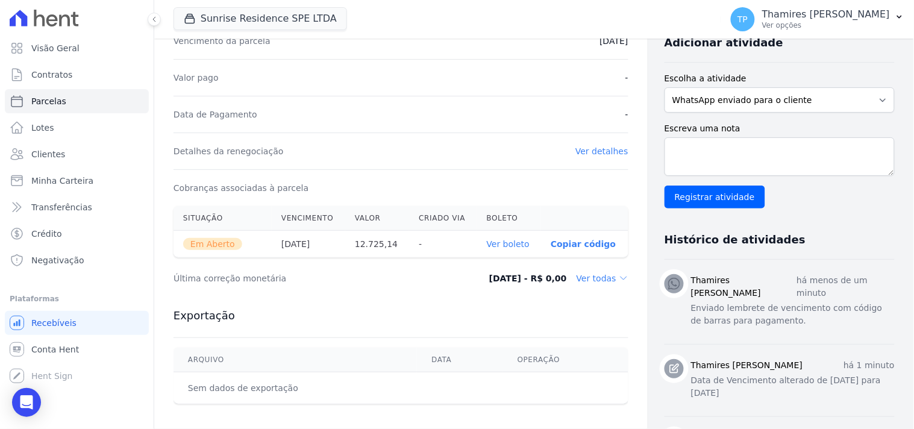
click at [509, 246] on link "Ver boleto" at bounding box center [508, 244] width 43 height 10
